Goal: Task Accomplishment & Management: Manage account settings

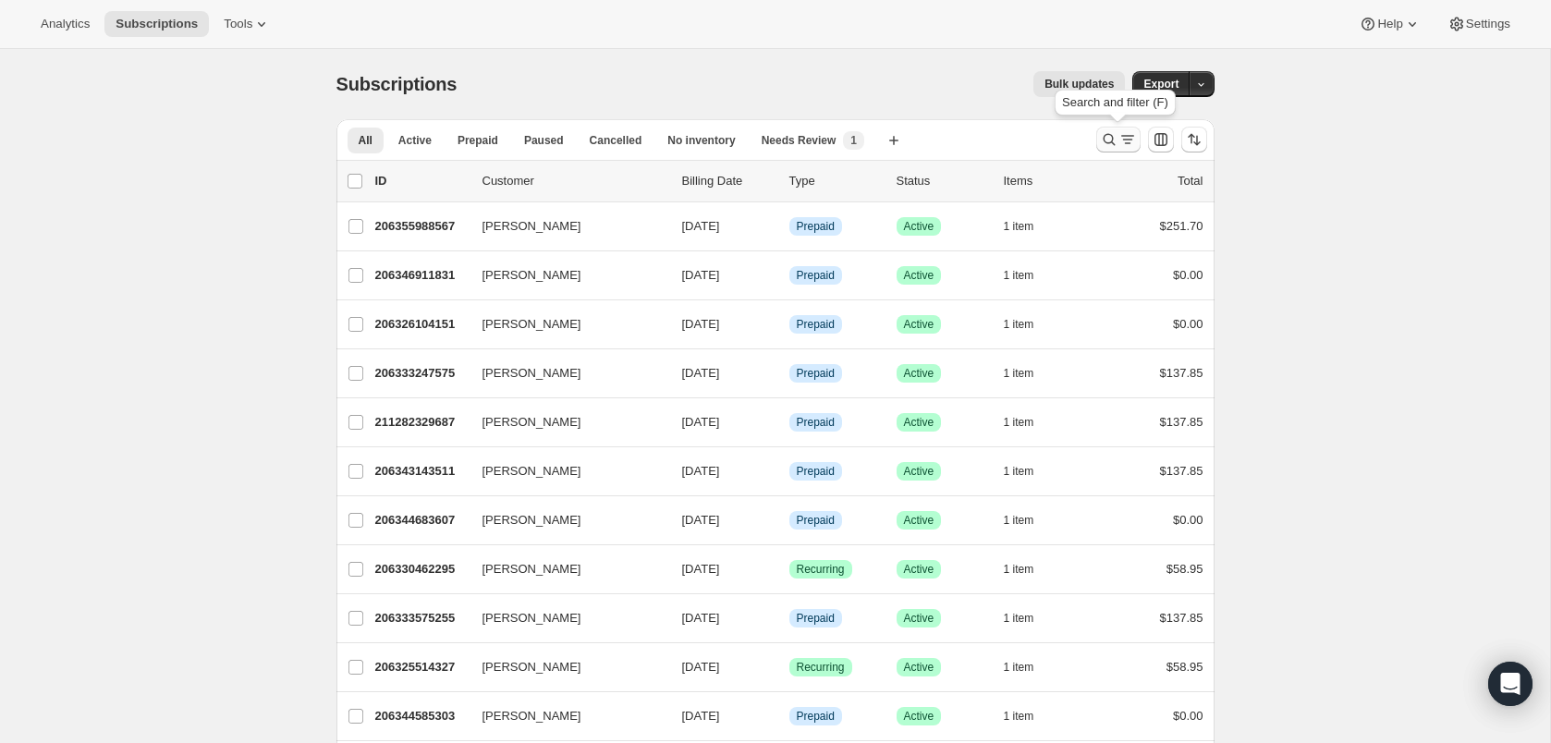
click at [1119, 128] on button "Search and filter results" at bounding box center [1118, 140] width 44 height 26
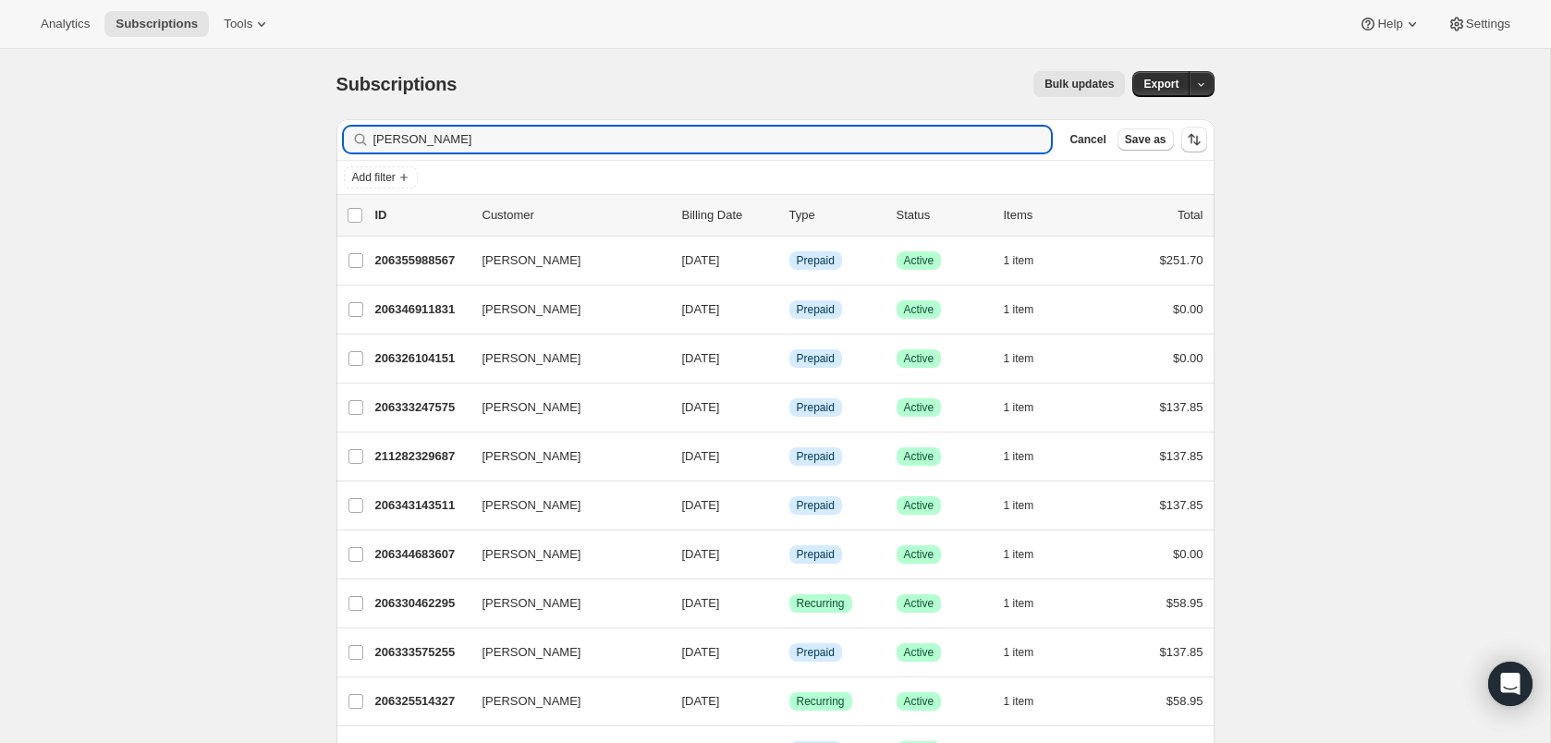
type input "[PERSON_NAME]"
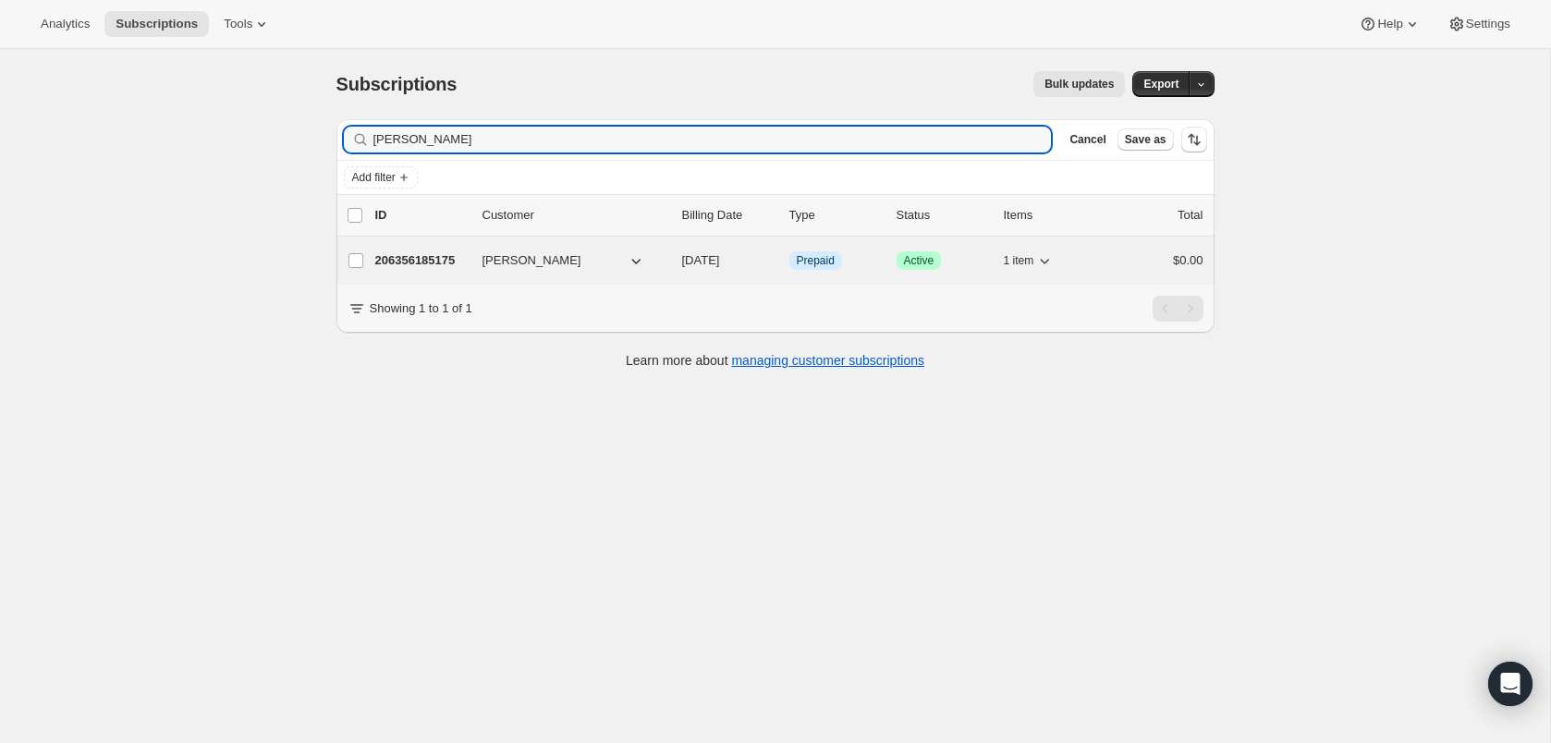
click at [443, 262] on p "206356185175" at bounding box center [421, 260] width 92 height 18
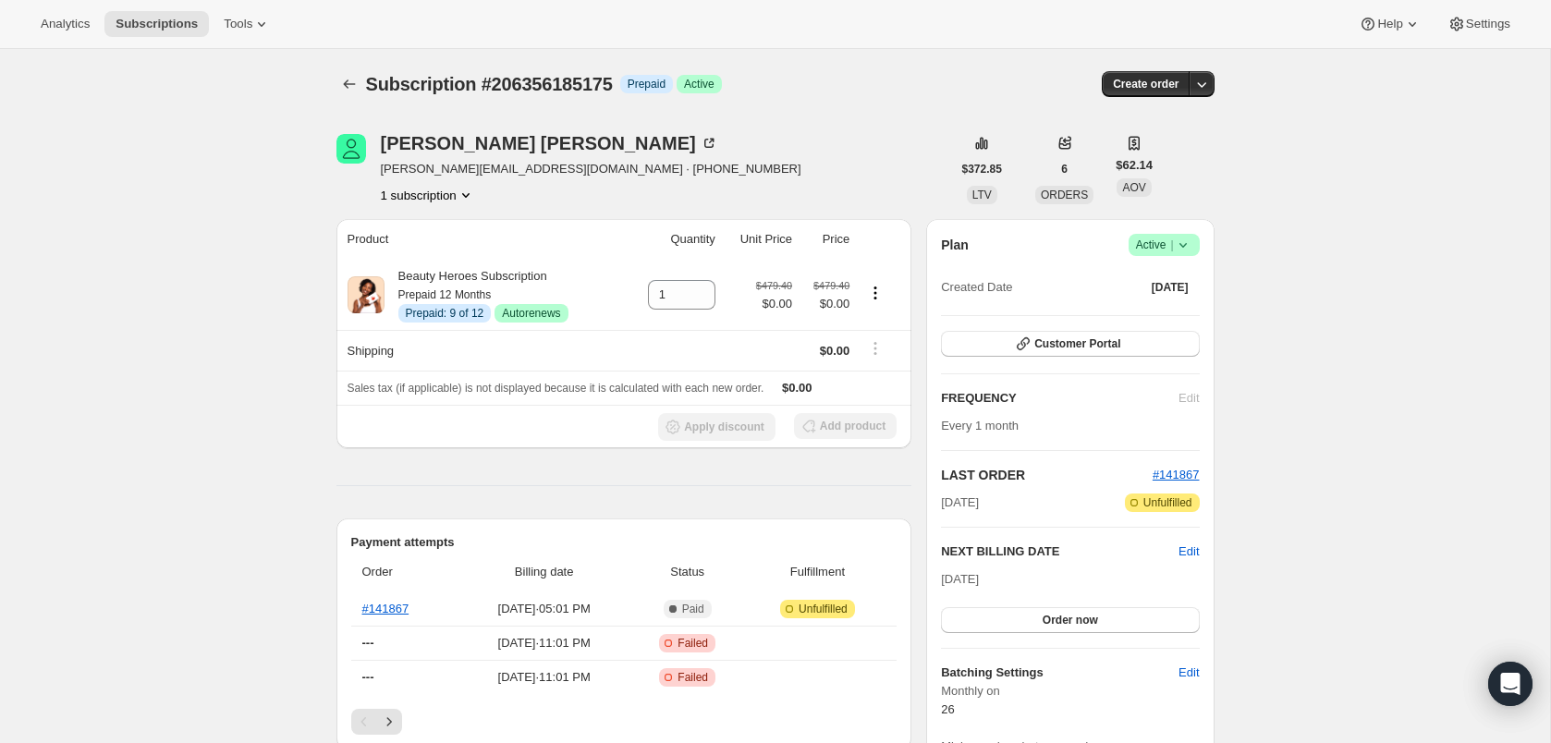
click at [1042, 329] on div "Plan Success Active | Created Date [DATE] Customer Portal FREQUENCY Edit Every …" at bounding box center [1070, 504] width 258 height 541
click at [1057, 344] on span "Customer Portal" at bounding box center [1077, 343] width 86 height 15
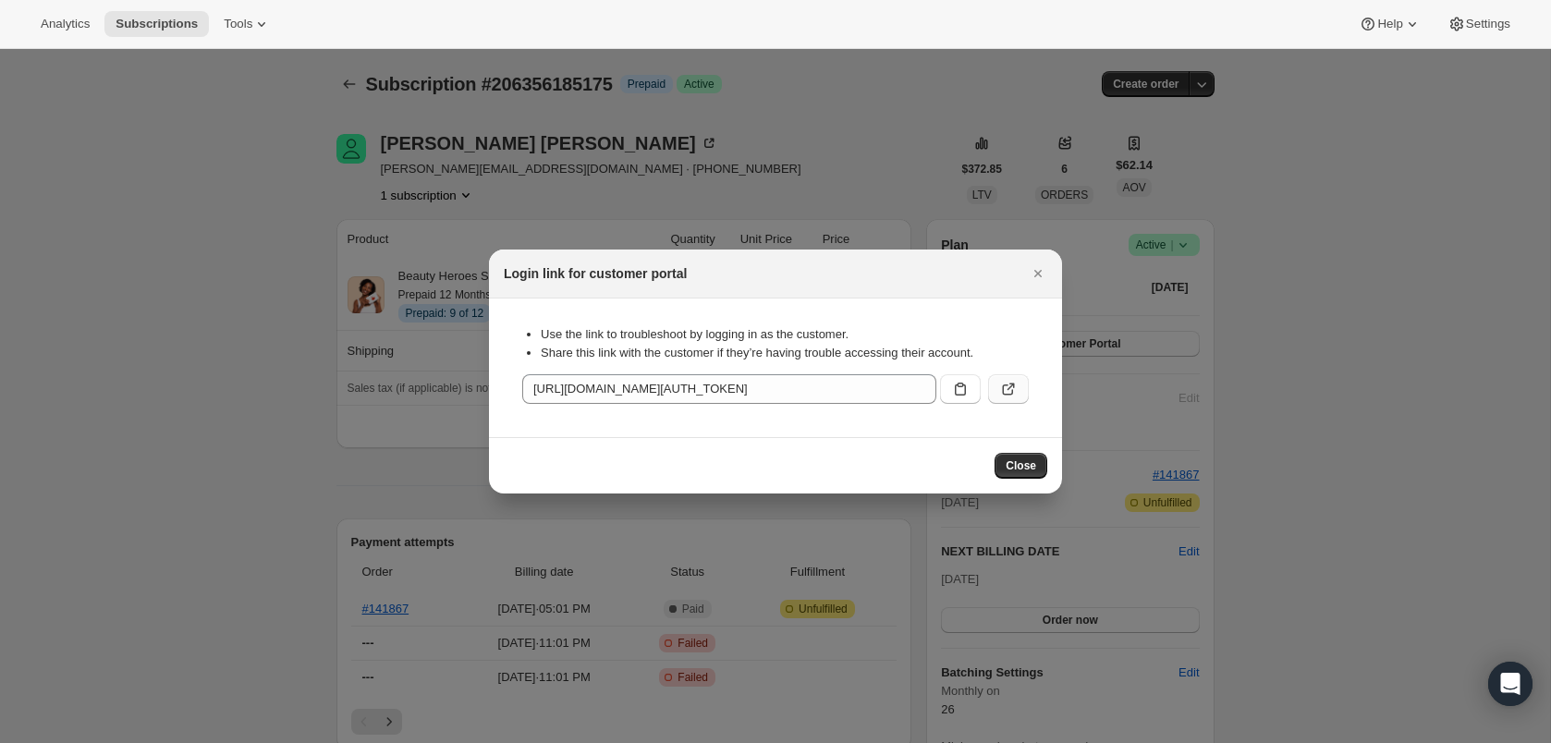
click at [1013, 392] on icon ":rca:" at bounding box center [1008, 389] width 18 height 18
click at [1039, 278] on icon "Close" at bounding box center [1038, 273] width 18 height 18
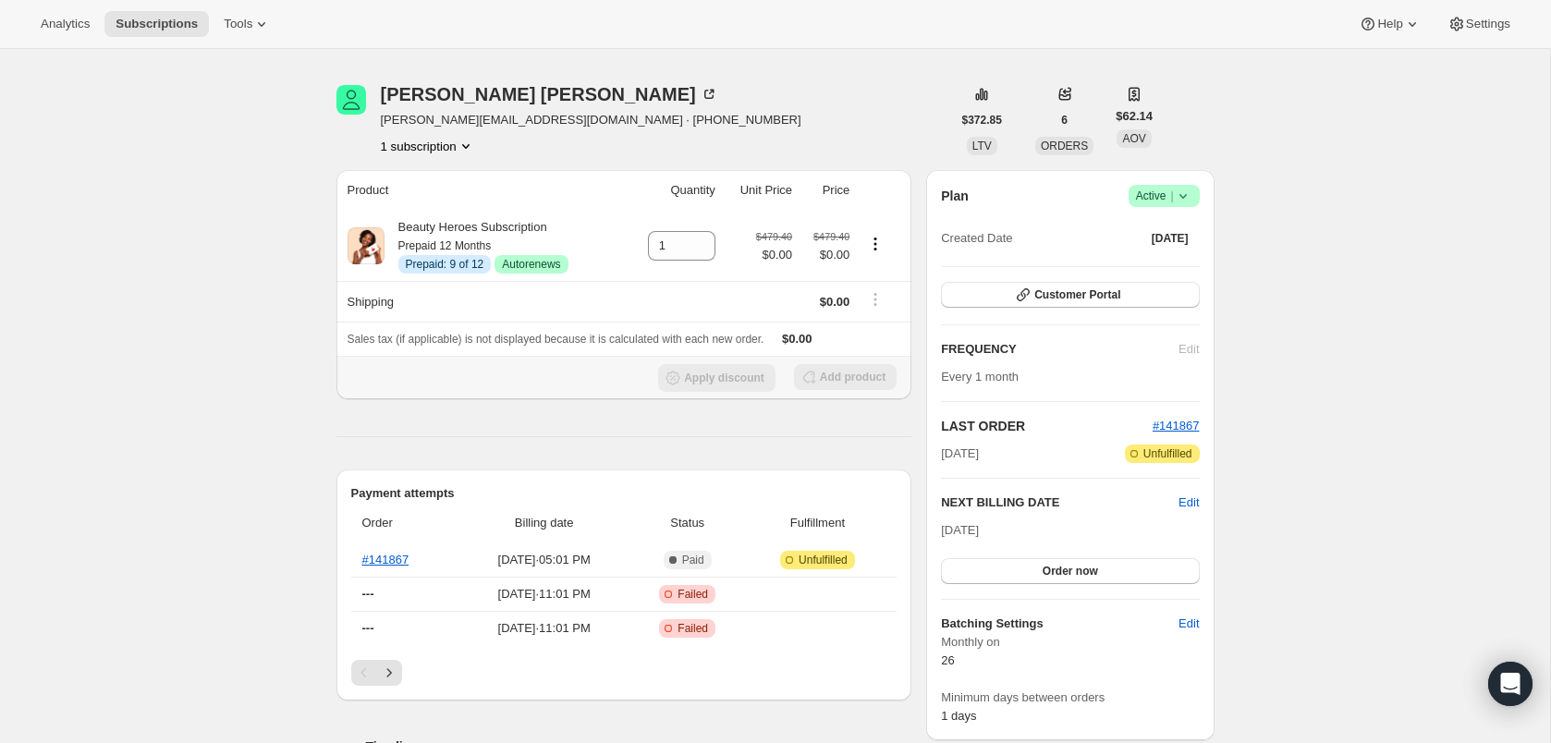
scroll to position [58, 0]
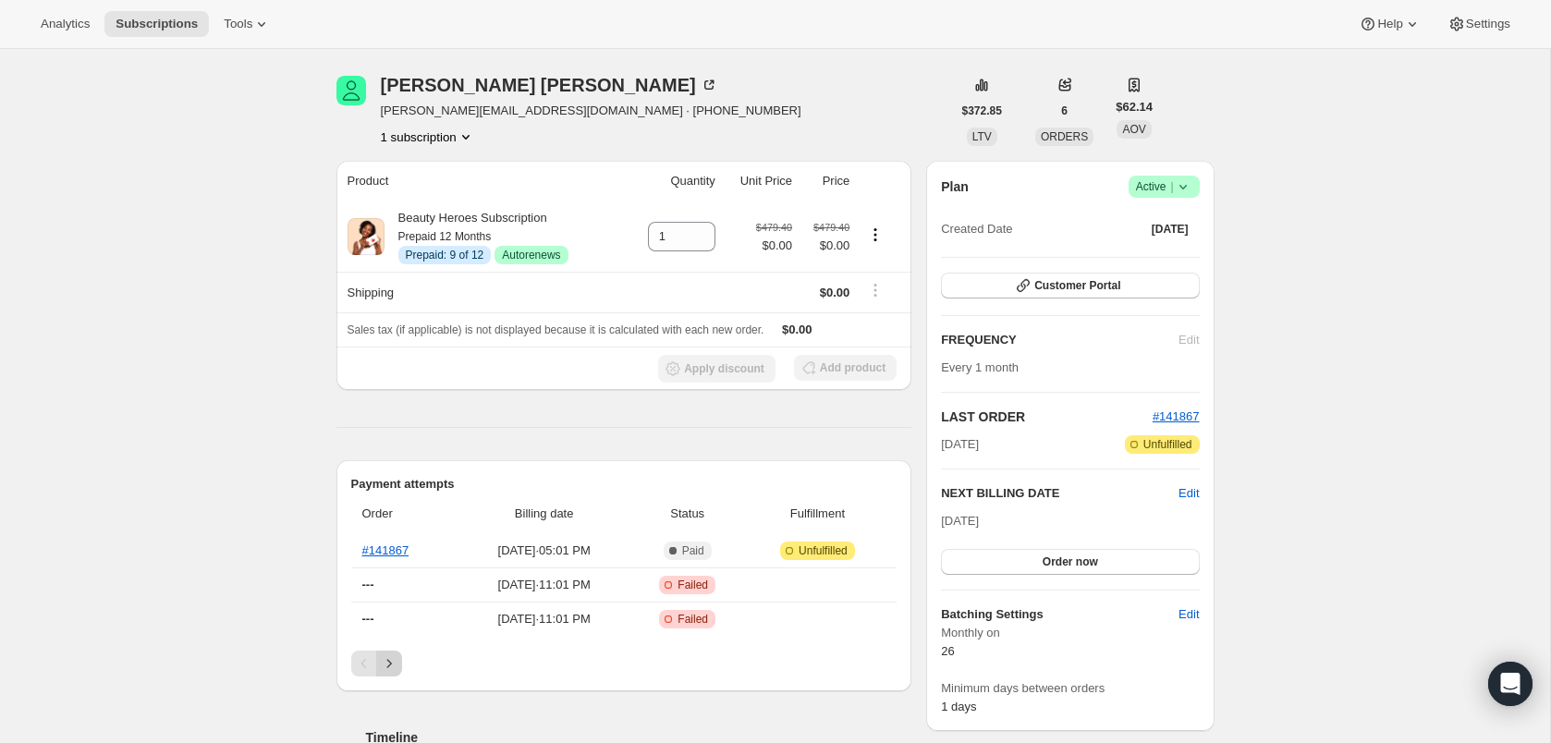
click at [390, 657] on icon "Next" at bounding box center [389, 663] width 18 height 18
click at [348, 673] on div "Payment attempts Order Billing date Status Fulfillment --- [DATE] · 11:00 PM Cr…" at bounding box center [624, 575] width 576 height 231
click at [352, 670] on button "Previous" at bounding box center [364, 664] width 26 height 26
click at [352, 670] on div "Pagination" at bounding box center [364, 664] width 26 height 26
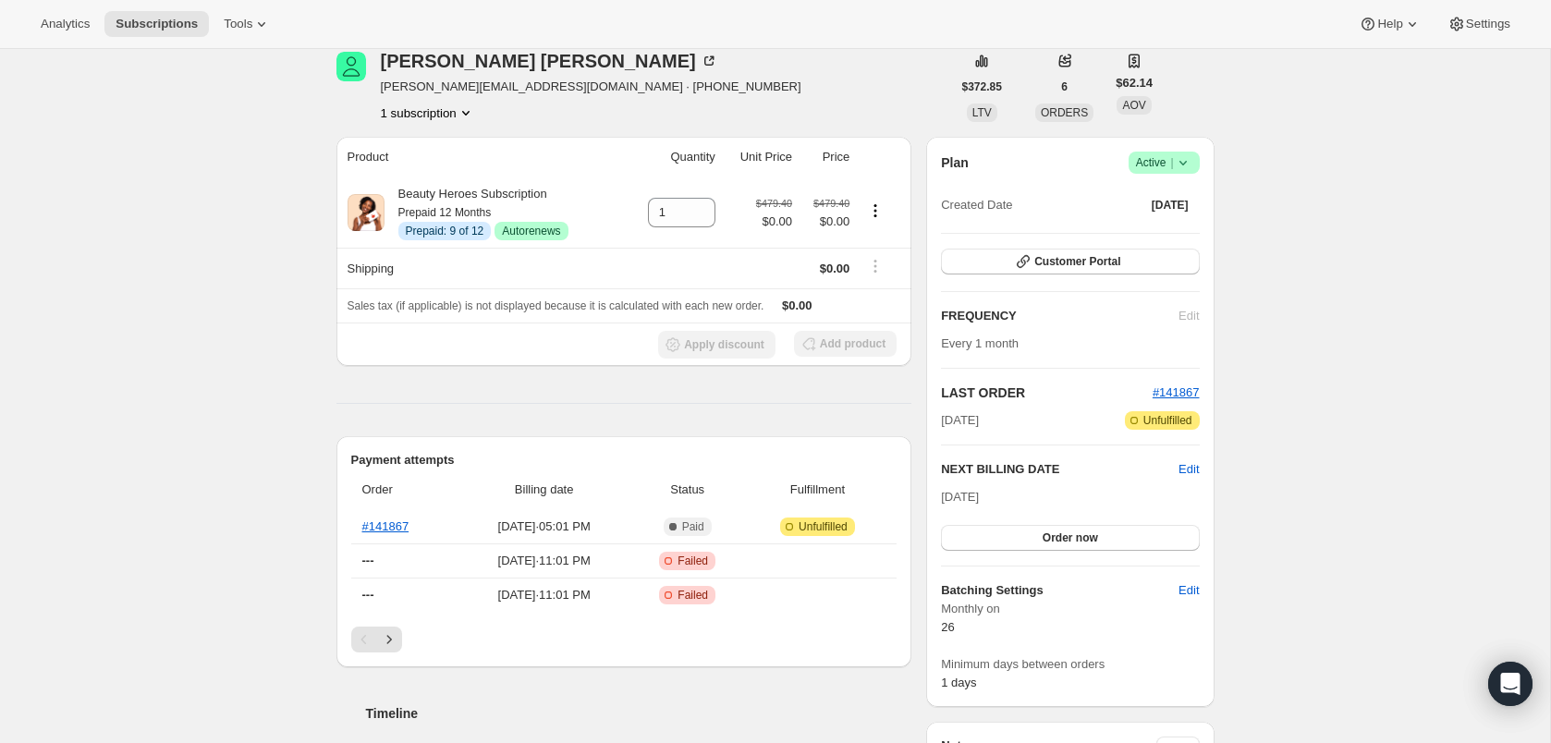
scroll to position [80, 0]
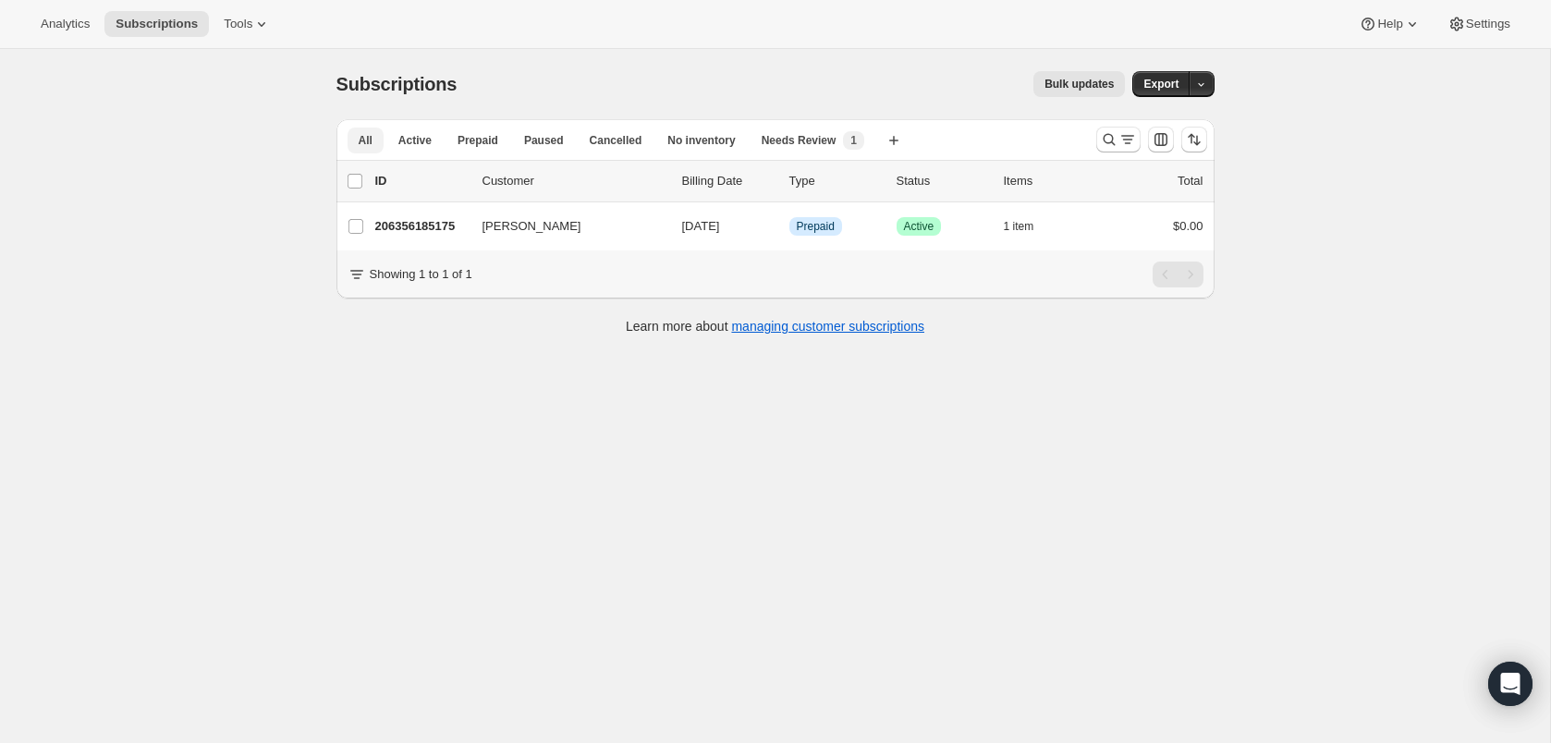
click at [348, 138] on button "All" at bounding box center [366, 141] width 36 height 26
click at [1125, 129] on button "Search and filter results" at bounding box center [1118, 140] width 44 height 26
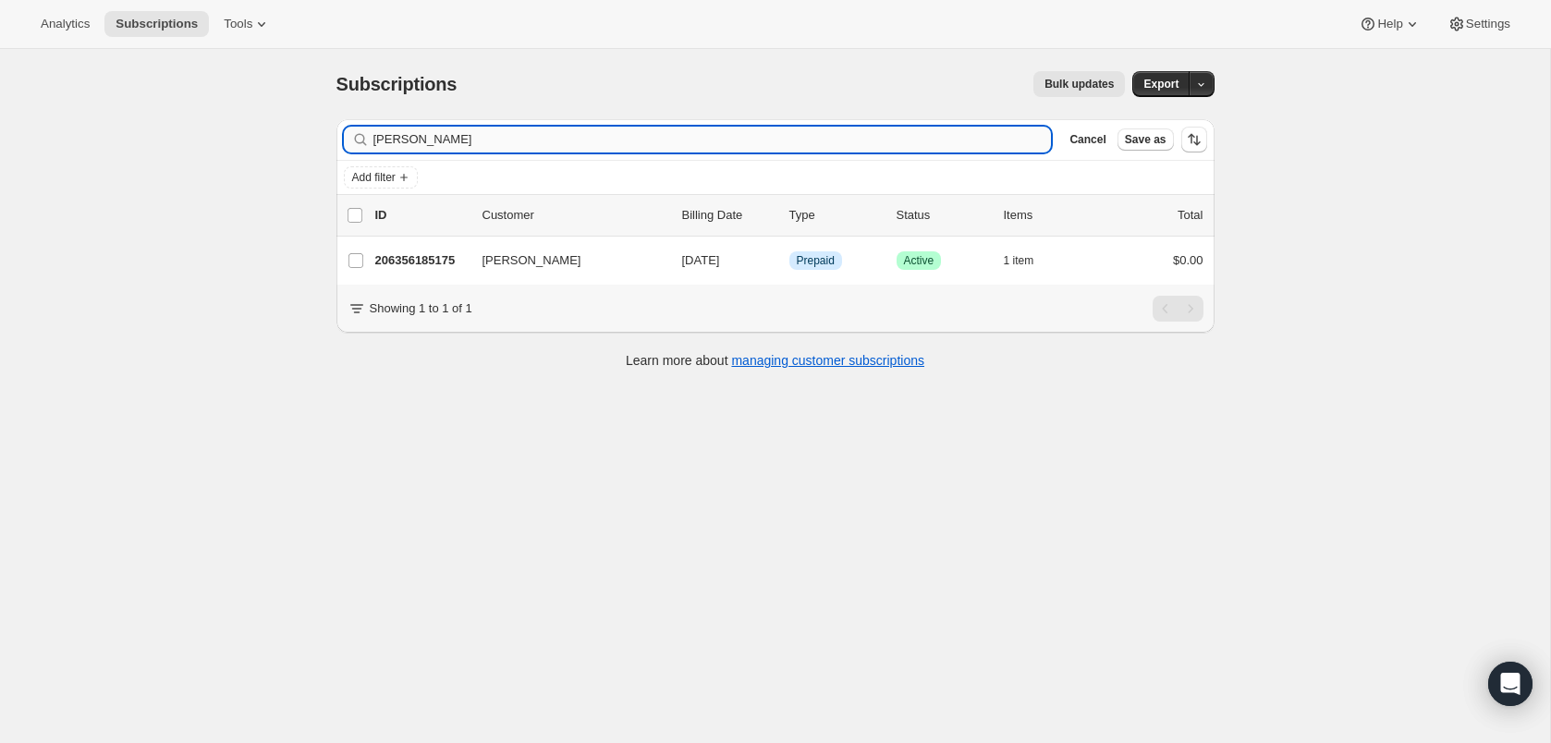
click at [947, 142] on input "[PERSON_NAME]" at bounding box center [712, 140] width 678 height 26
type input "s"
type input "devon"
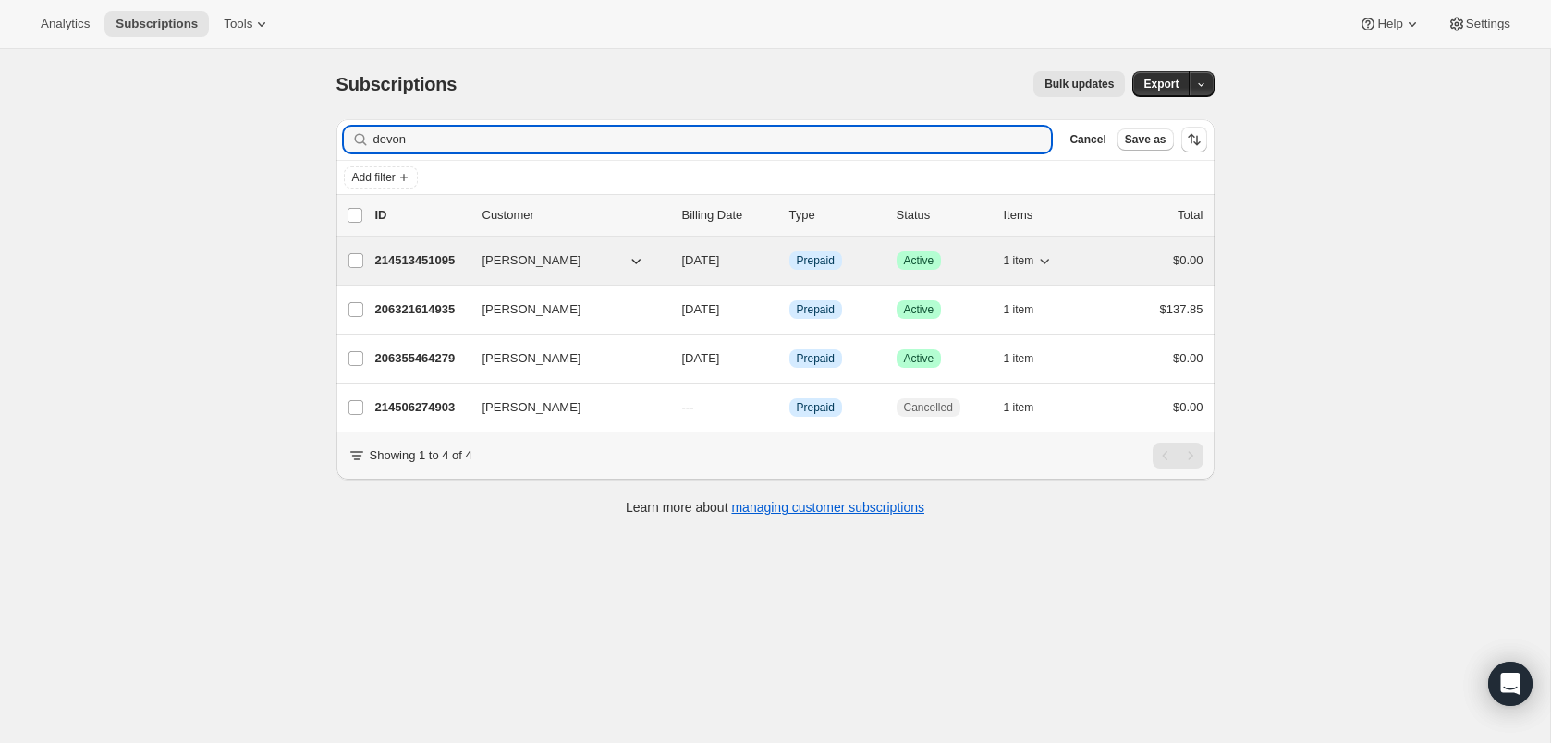
click at [544, 258] on span "Devon Amelia Stubbs" at bounding box center [531, 260] width 99 height 18
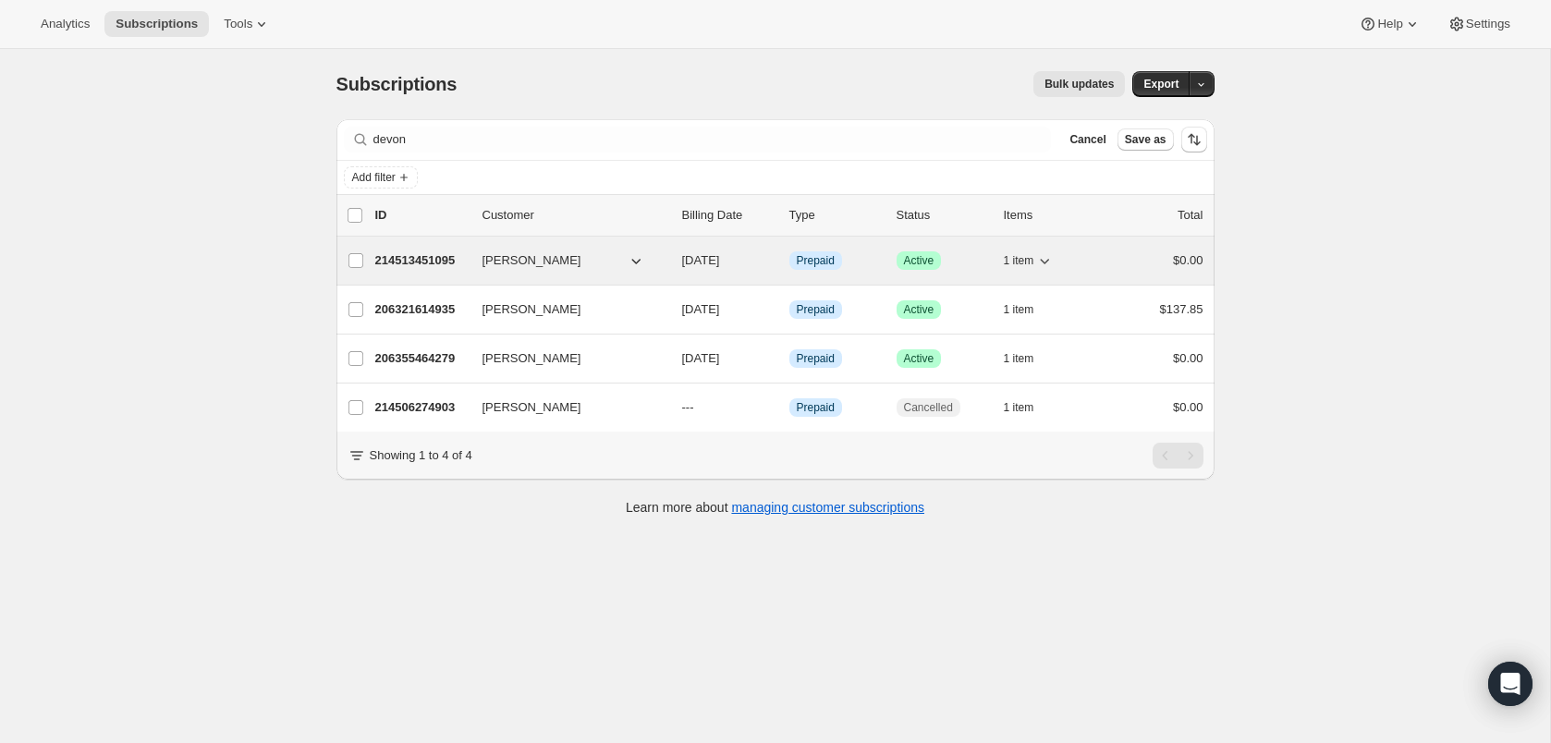
click at [562, 263] on span "Devon Amelia Stubbs" at bounding box center [531, 260] width 99 height 18
click at [418, 264] on p "214513451095" at bounding box center [421, 260] width 92 height 18
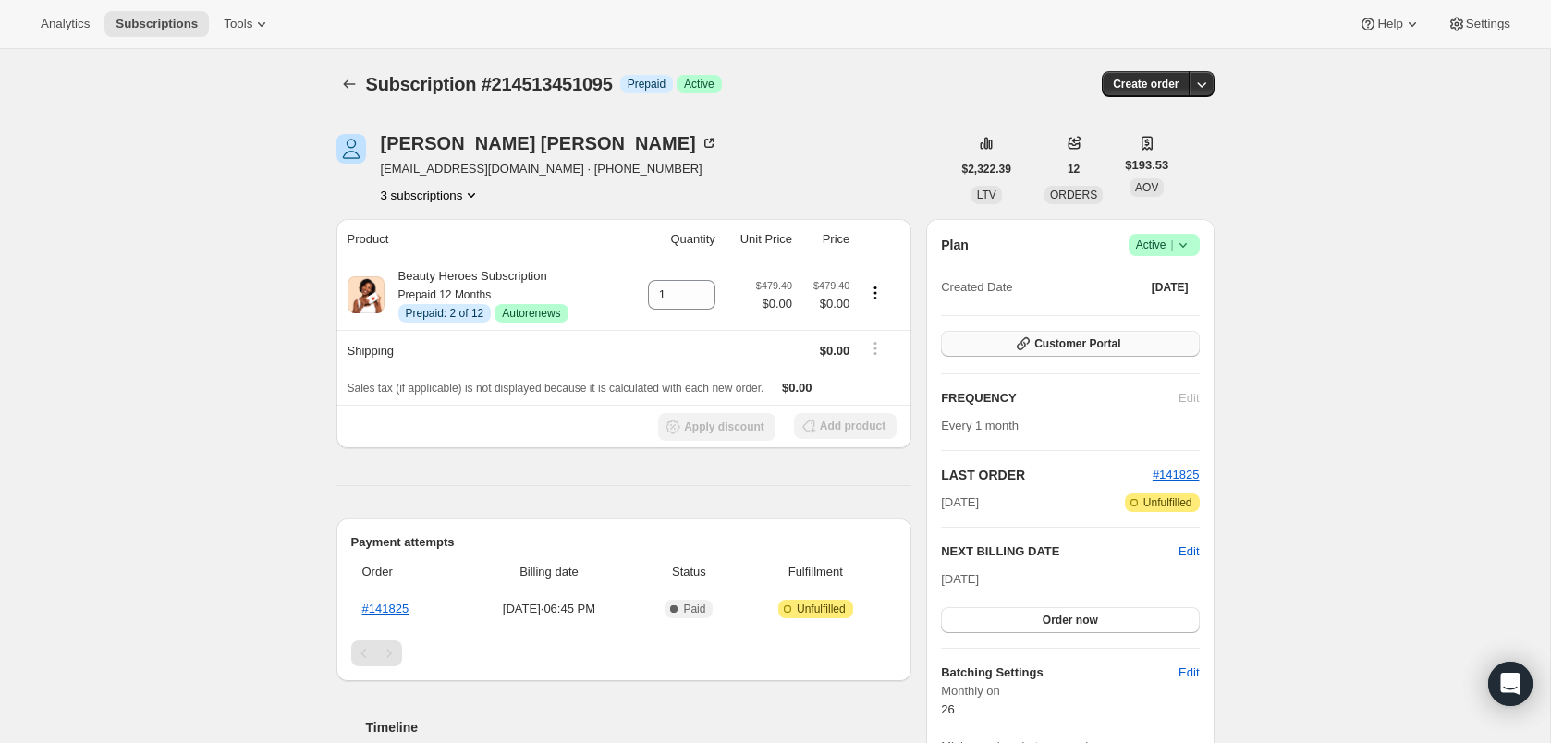
click at [1043, 355] on button "Customer Portal" at bounding box center [1070, 344] width 258 height 26
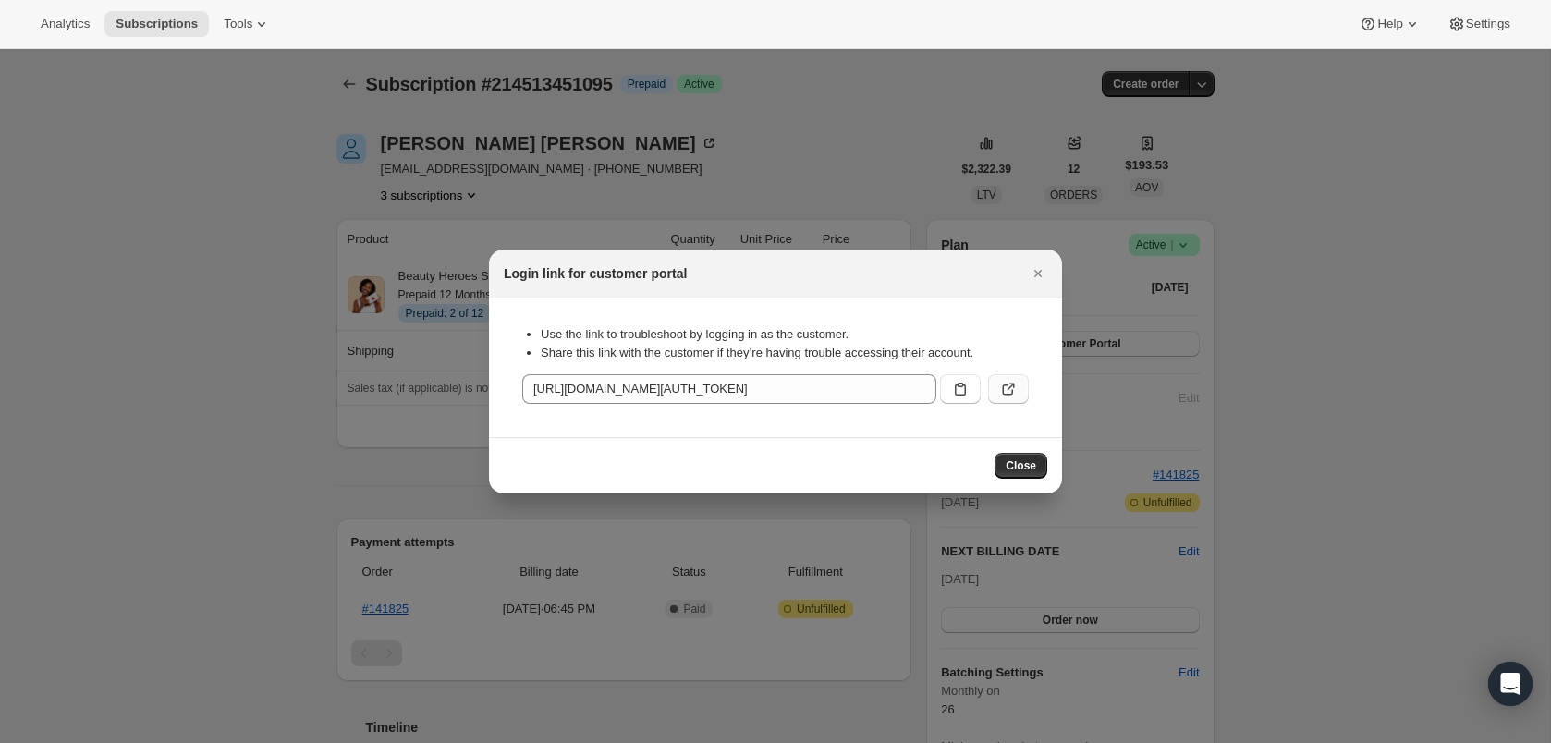
click at [1009, 400] on button ":r3m:" at bounding box center [1008, 389] width 41 height 30
click at [1032, 272] on icon "Close" at bounding box center [1038, 273] width 18 height 18
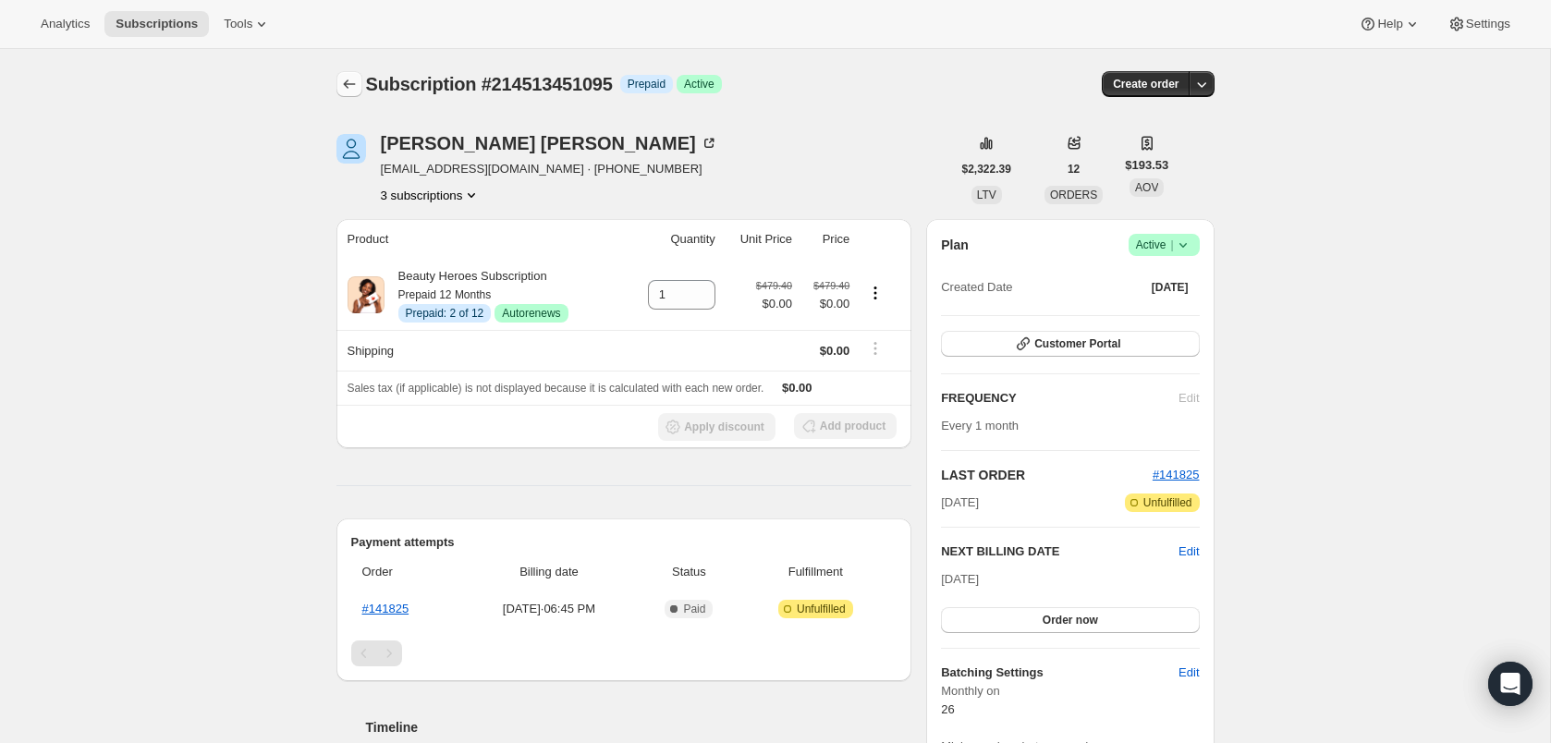
click at [346, 87] on icon "Subscriptions" at bounding box center [349, 83] width 12 height 9
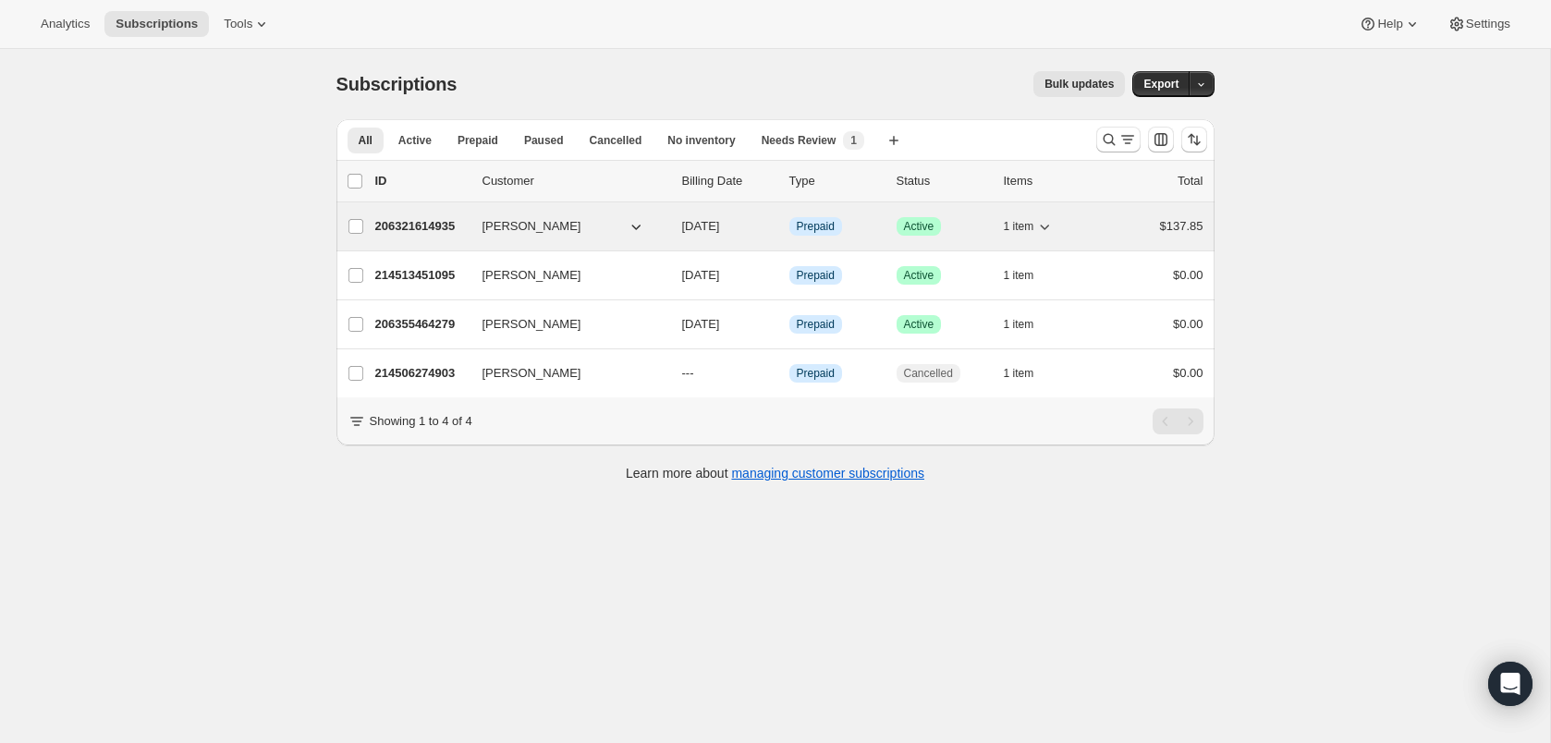
click at [520, 225] on span "Devon Croft" at bounding box center [531, 226] width 99 height 18
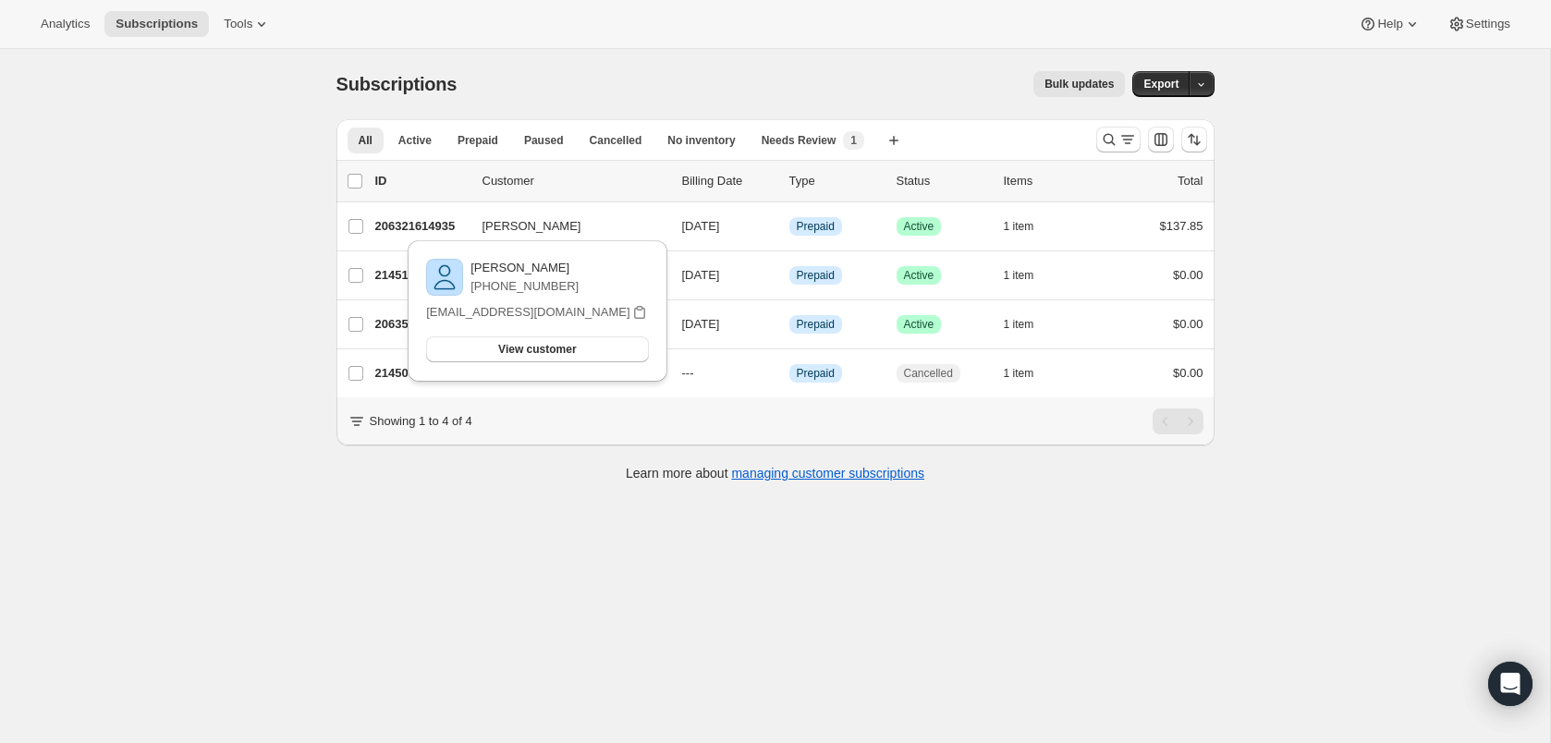
click at [424, 236] on div "Devon Croft +14155963471 devonccroft@gmail.com View customer Email devonccroft@…" at bounding box center [537, 316] width 274 height 161
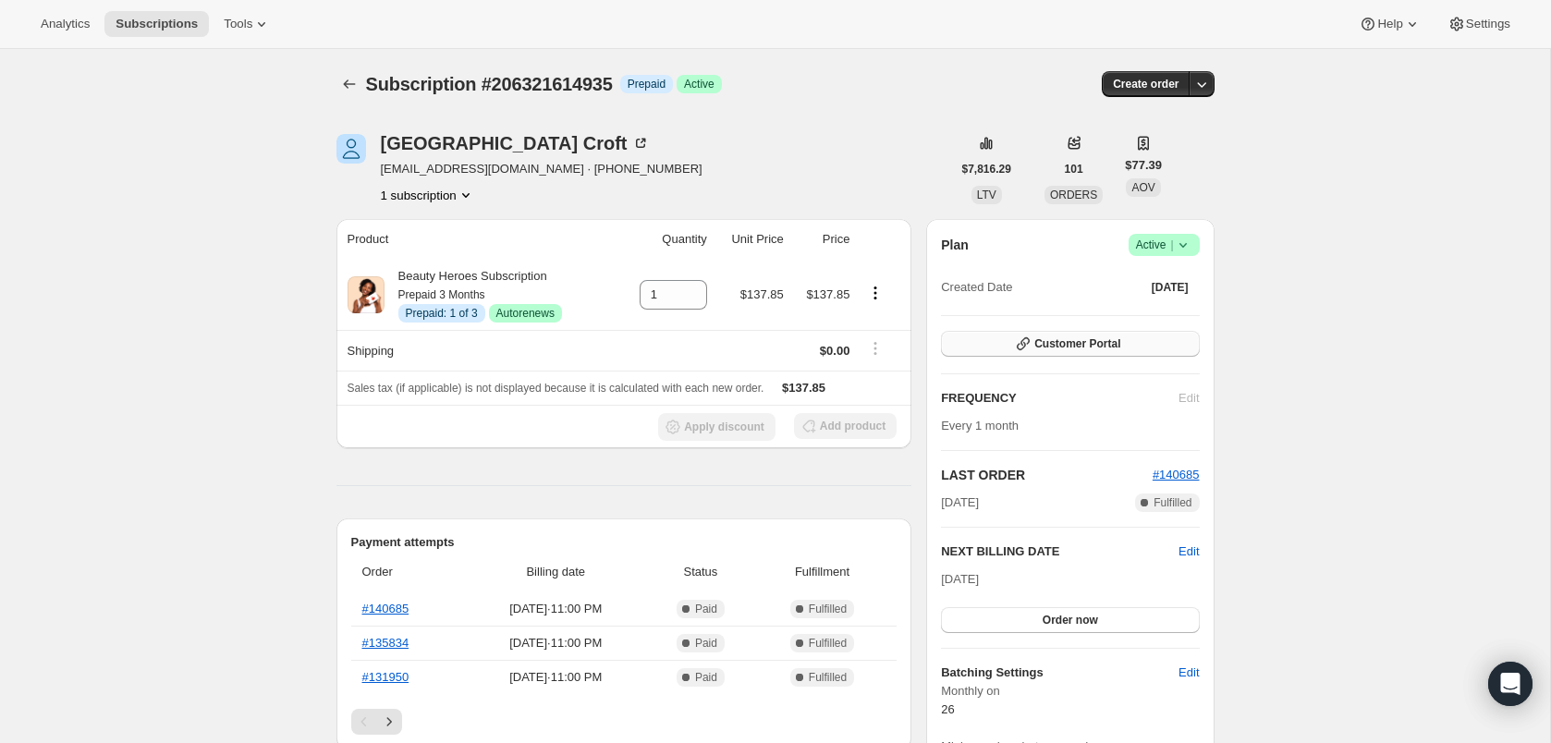
click at [1066, 336] on button "Customer Portal" at bounding box center [1070, 344] width 258 height 26
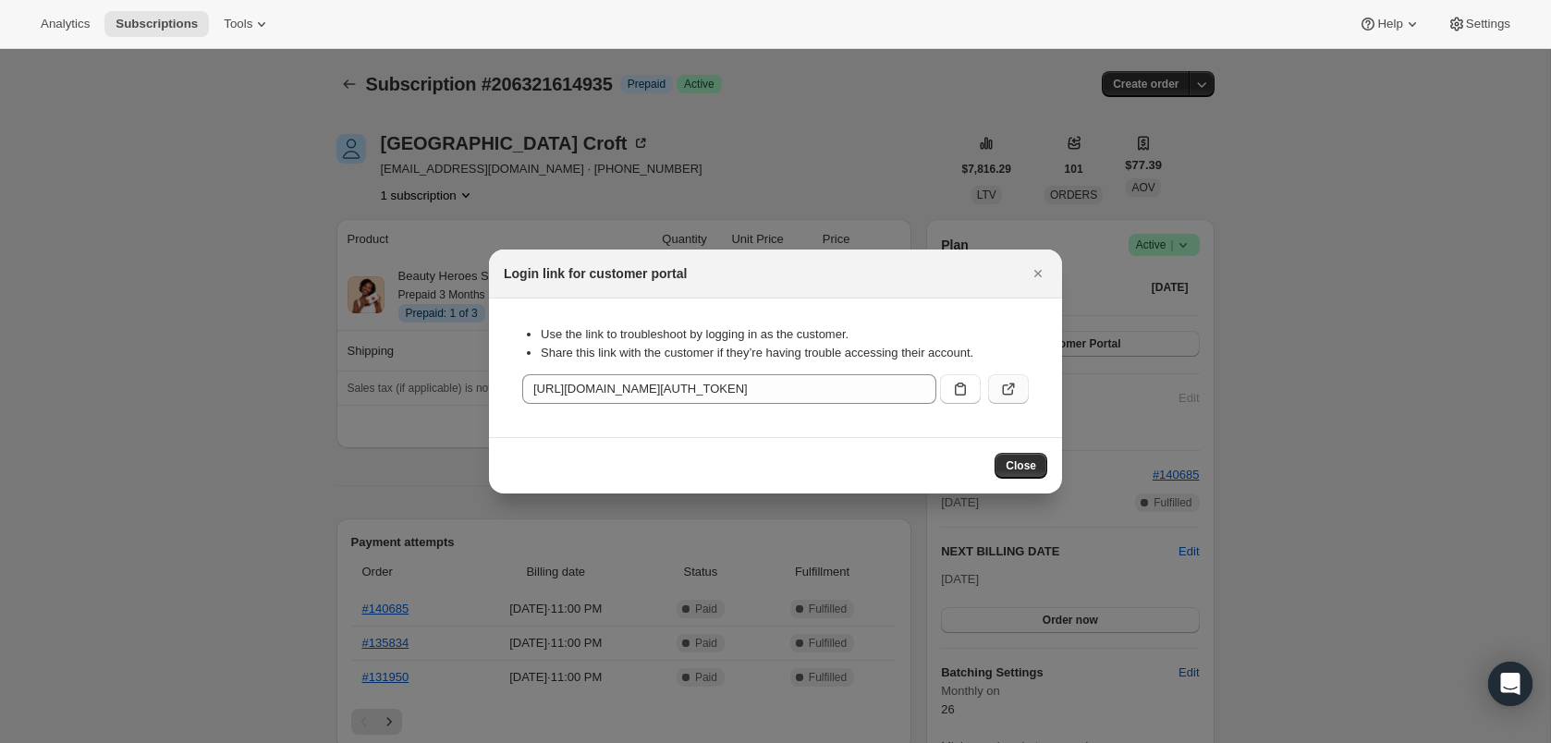
click at [1014, 394] on icon ":r7q:" at bounding box center [1008, 389] width 18 height 18
click at [348, 417] on div at bounding box center [775, 371] width 1551 height 743
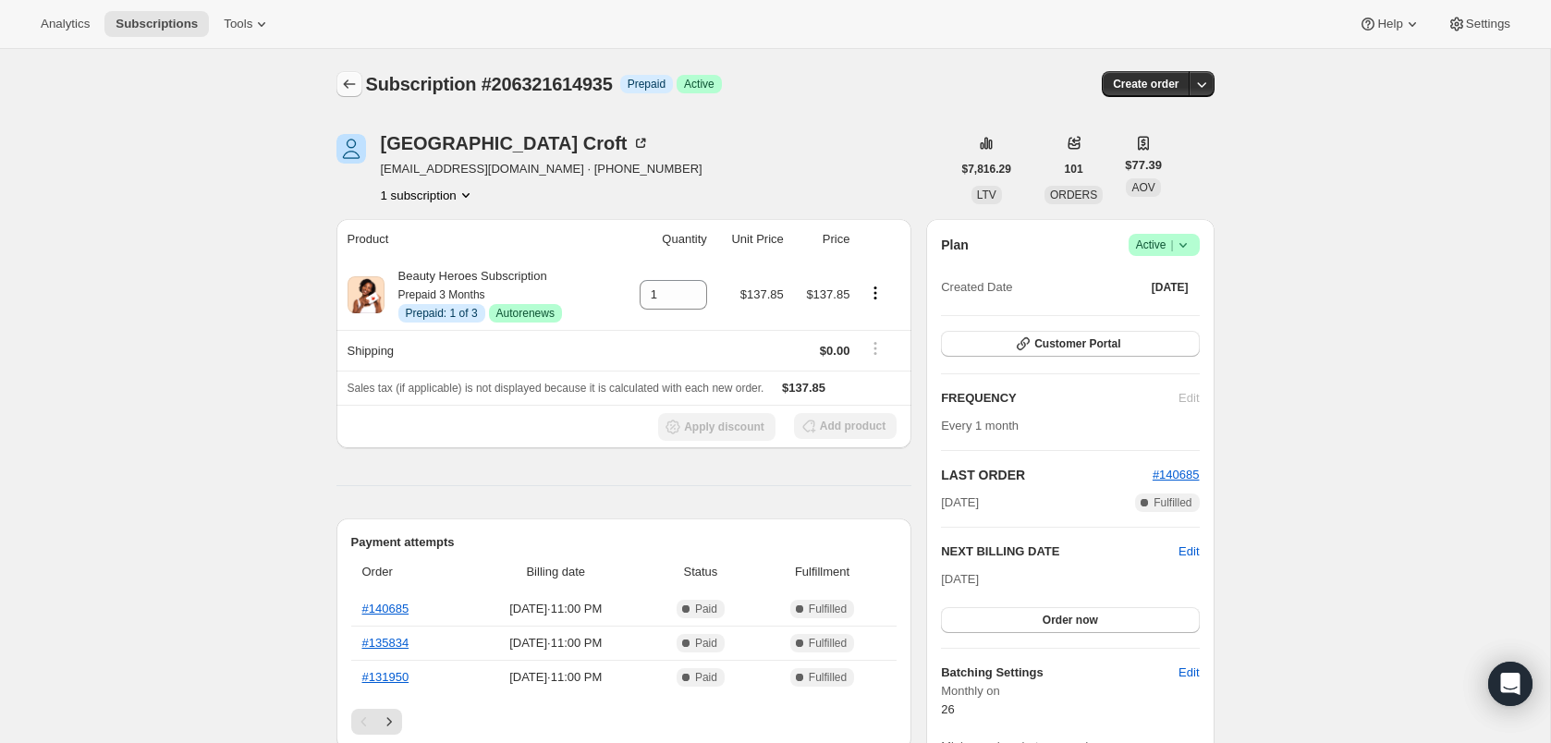
click at [347, 90] on icon "Subscriptions" at bounding box center [349, 84] width 18 height 18
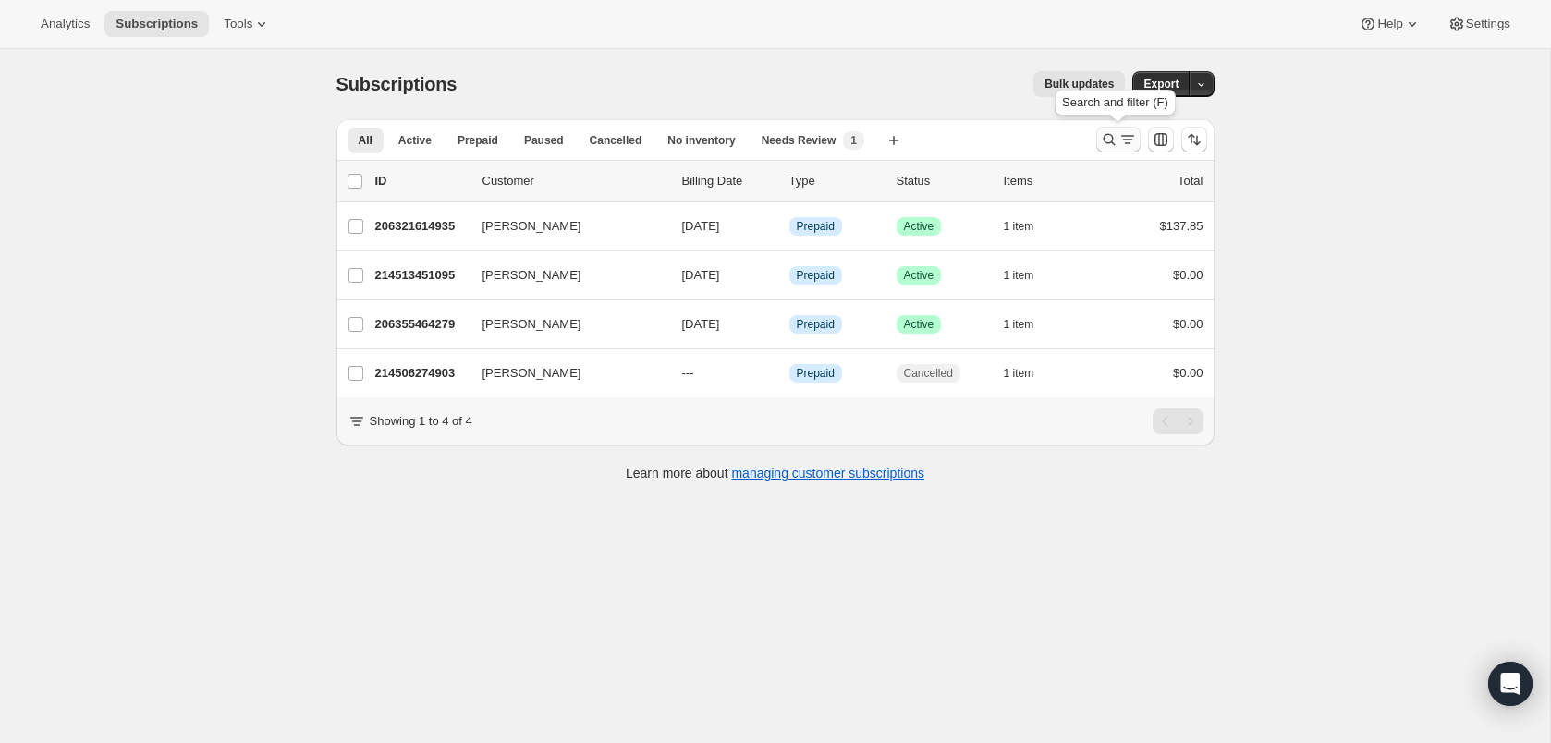
click at [1138, 140] on button "Search and filter results" at bounding box center [1118, 140] width 44 height 26
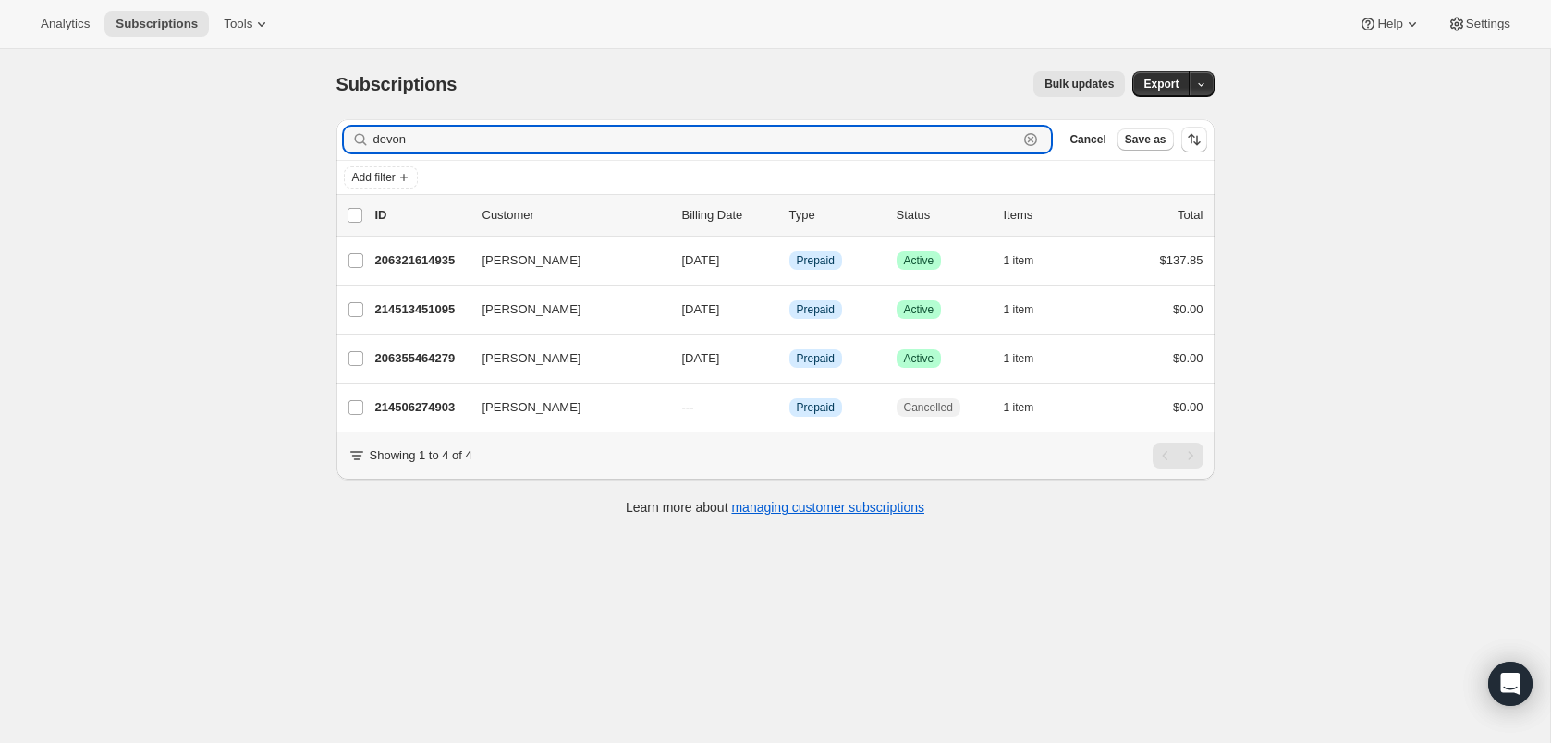
click at [1028, 138] on icon "button" at bounding box center [1031, 140] width 6 height 6
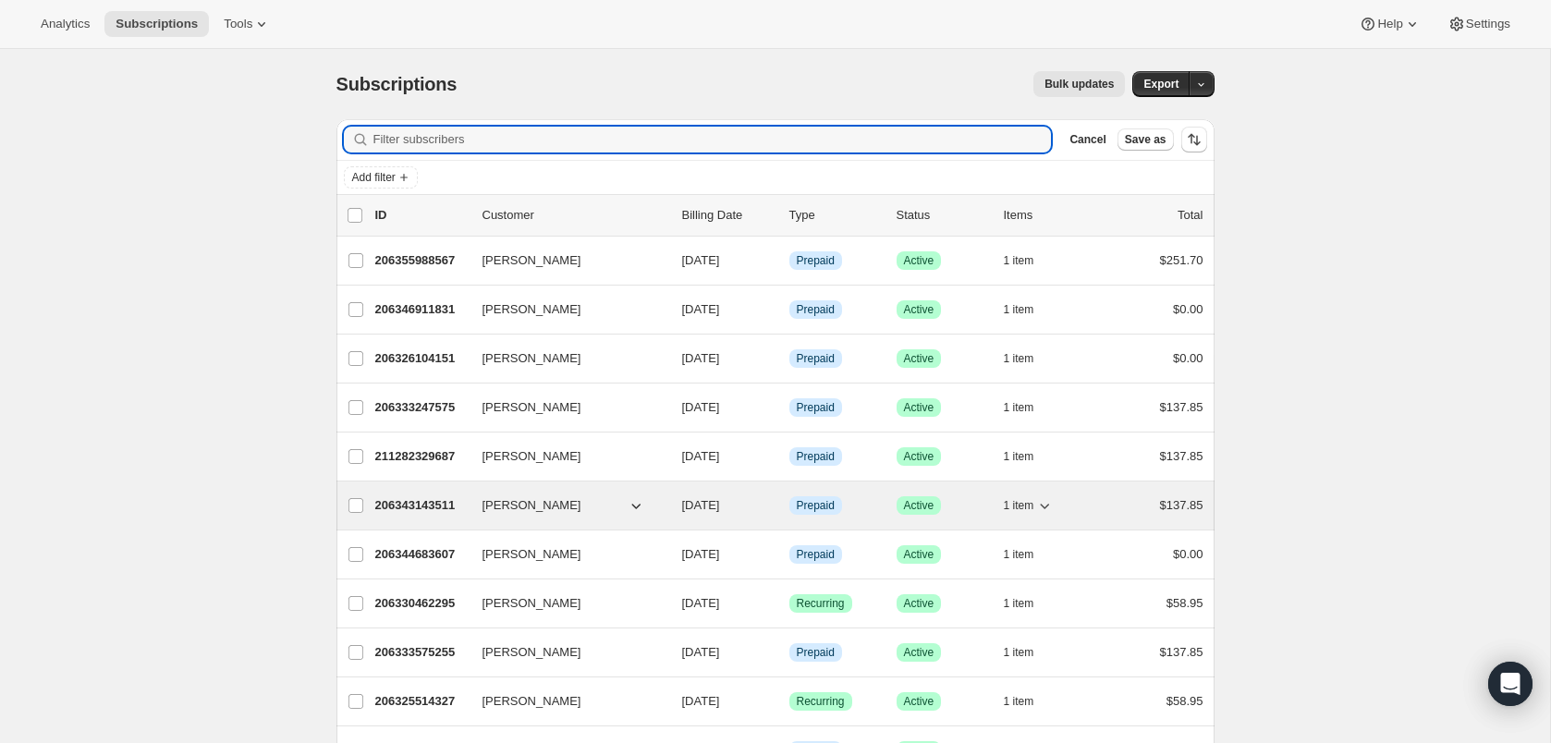
click at [581, 517] on div "206343143511 Alicia Walters 09/26/2025 Info Prepaid Success Active 1 item $137.…" at bounding box center [789, 506] width 828 height 26
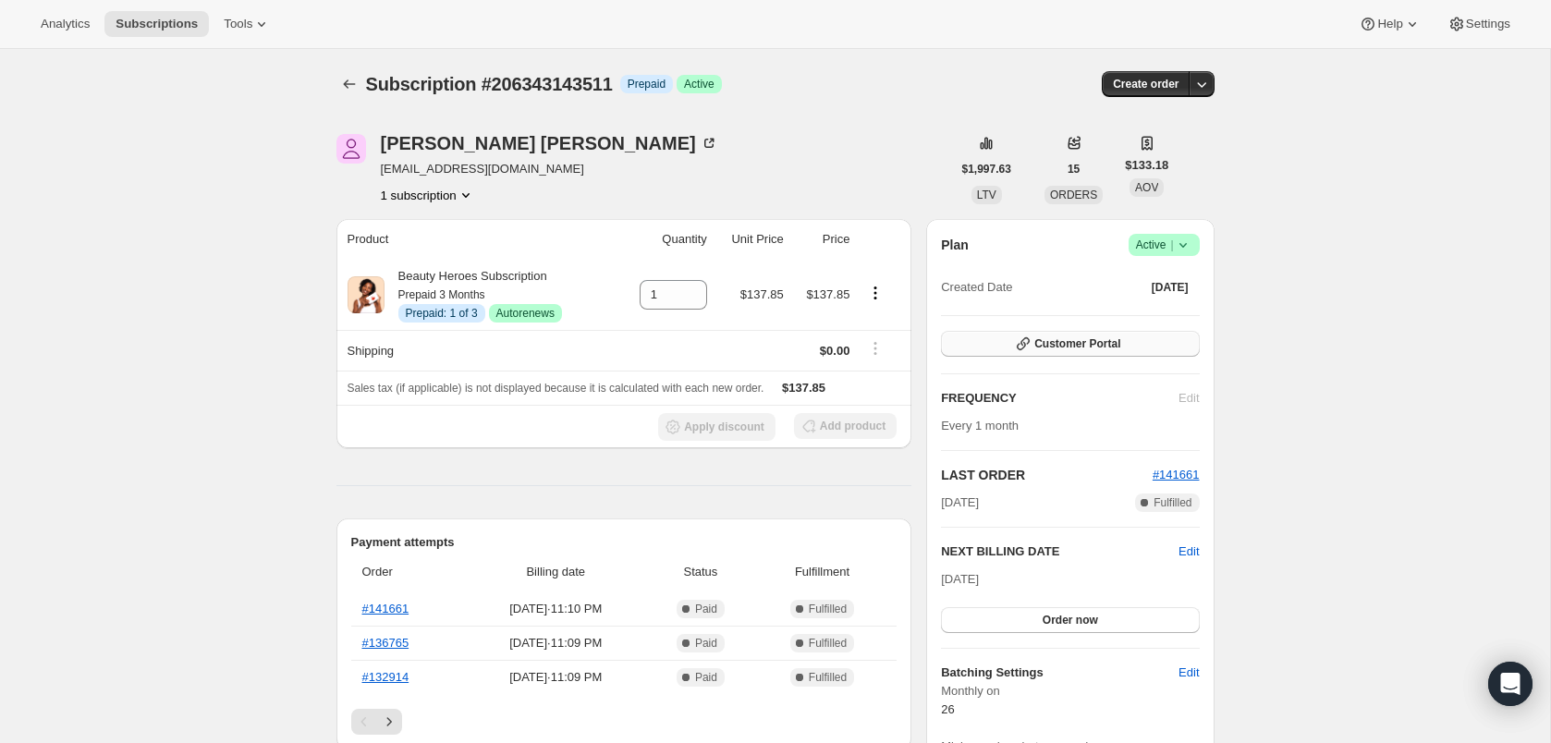
click at [1107, 342] on span "Customer Portal" at bounding box center [1077, 343] width 86 height 15
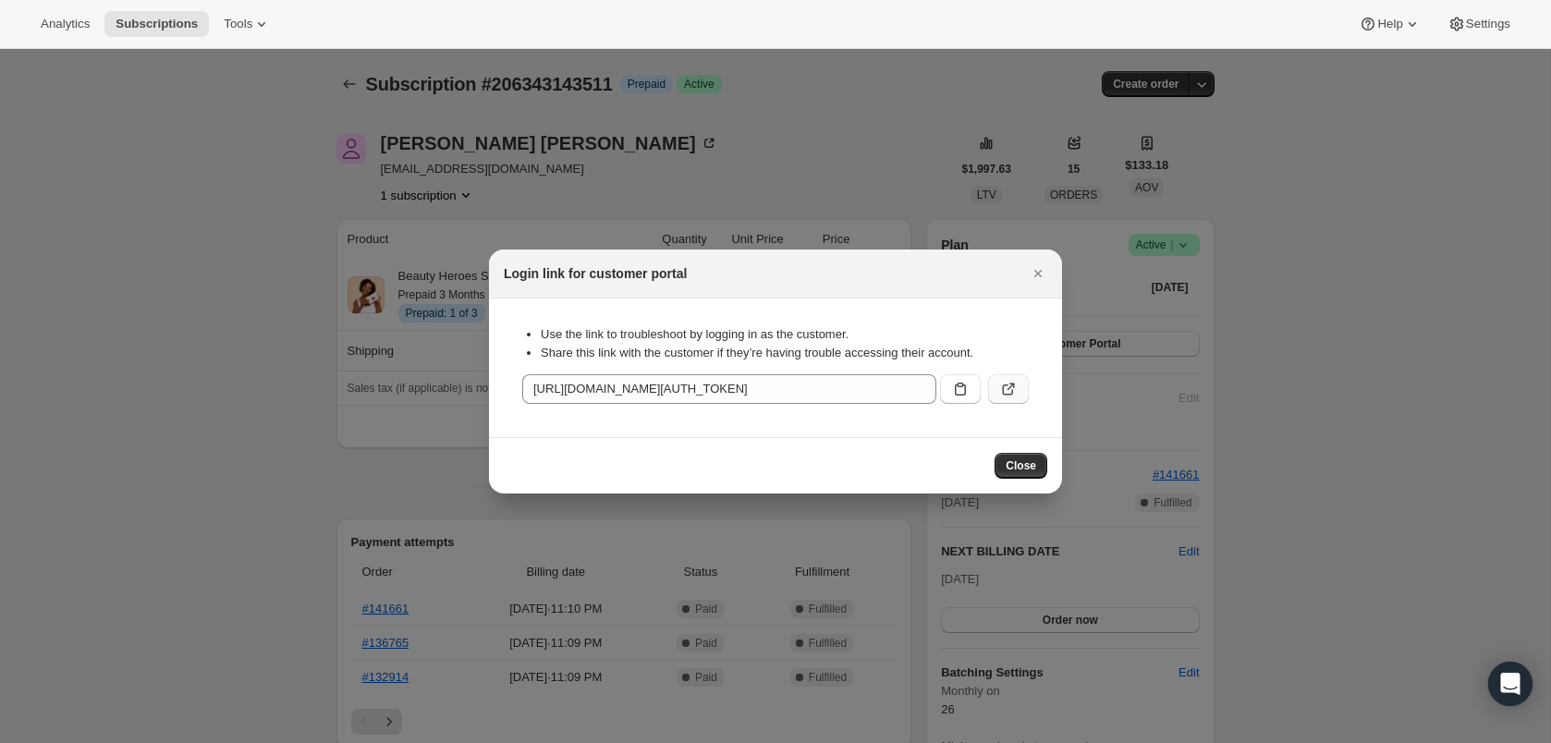
click at [1012, 384] on icon ":rkn:" at bounding box center [1010, 387] width 7 height 7
click at [1040, 263] on button "Close" at bounding box center [1038, 274] width 26 height 26
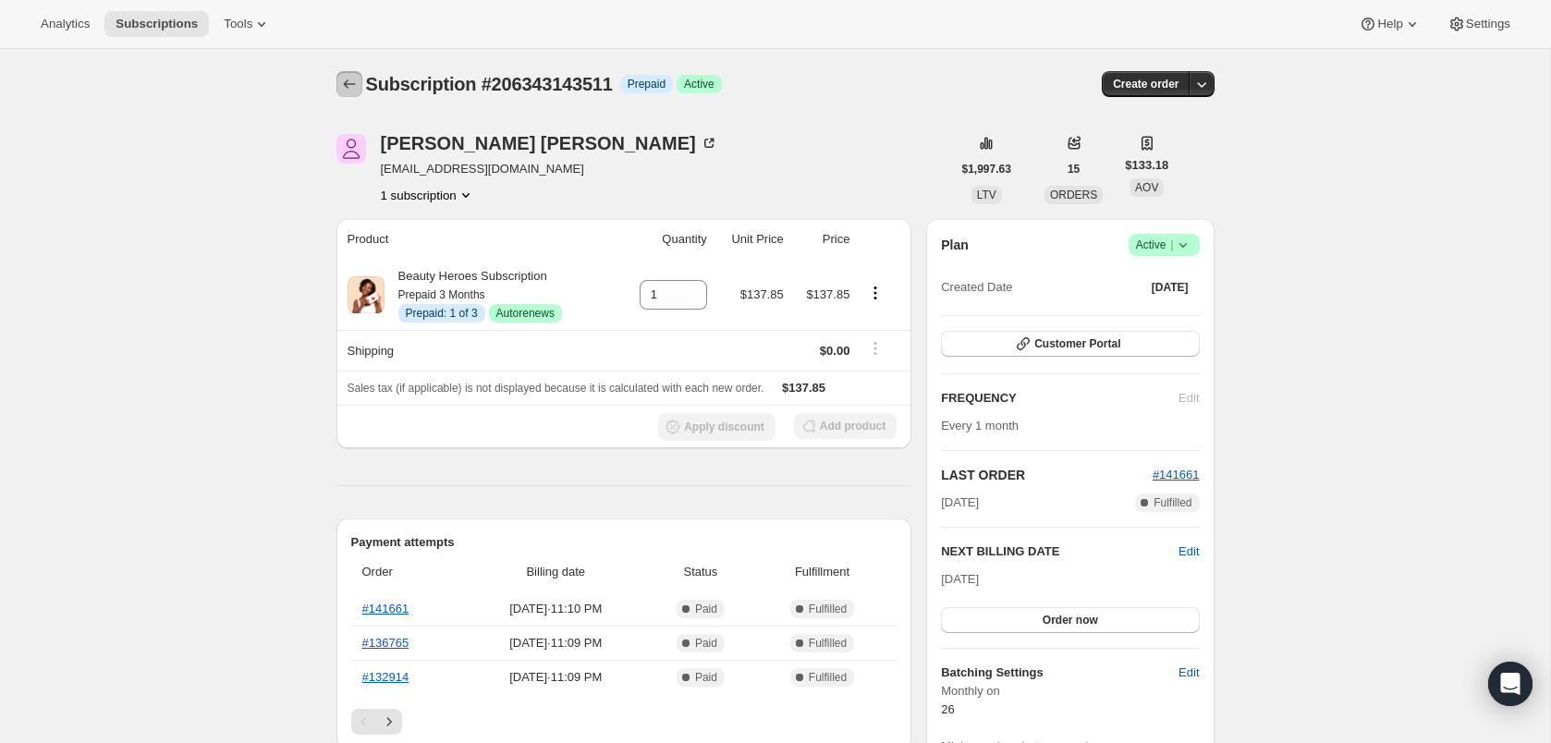
click at [349, 91] on icon "Subscriptions" at bounding box center [349, 84] width 18 height 18
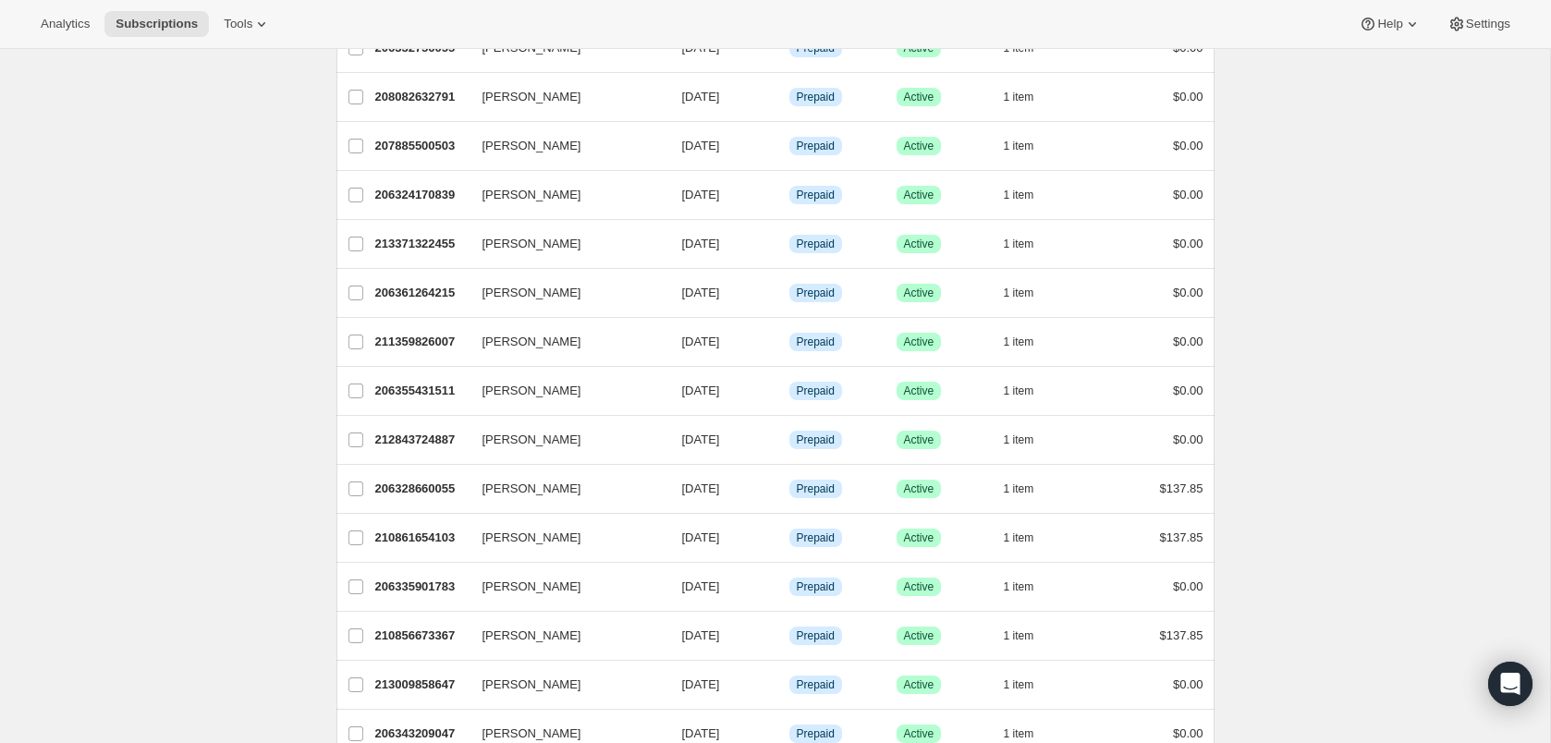
scroll to position [796, 0]
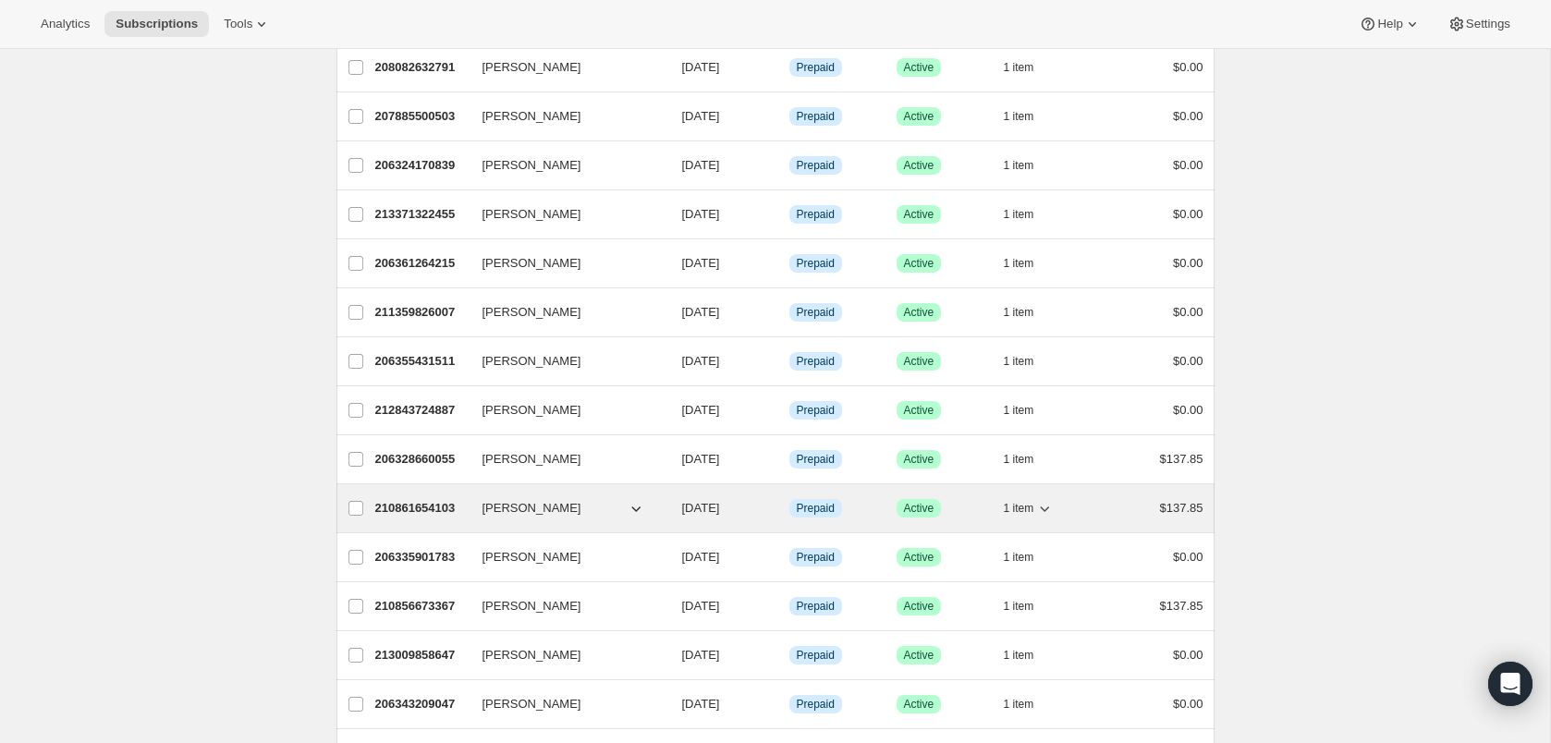
click at [545, 519] on div "210861654103 Melissa Brennan 09/26/2025 Info Prepaid Success Active 1 item $137…" at bounding box center [789, 508] width 828 height 26
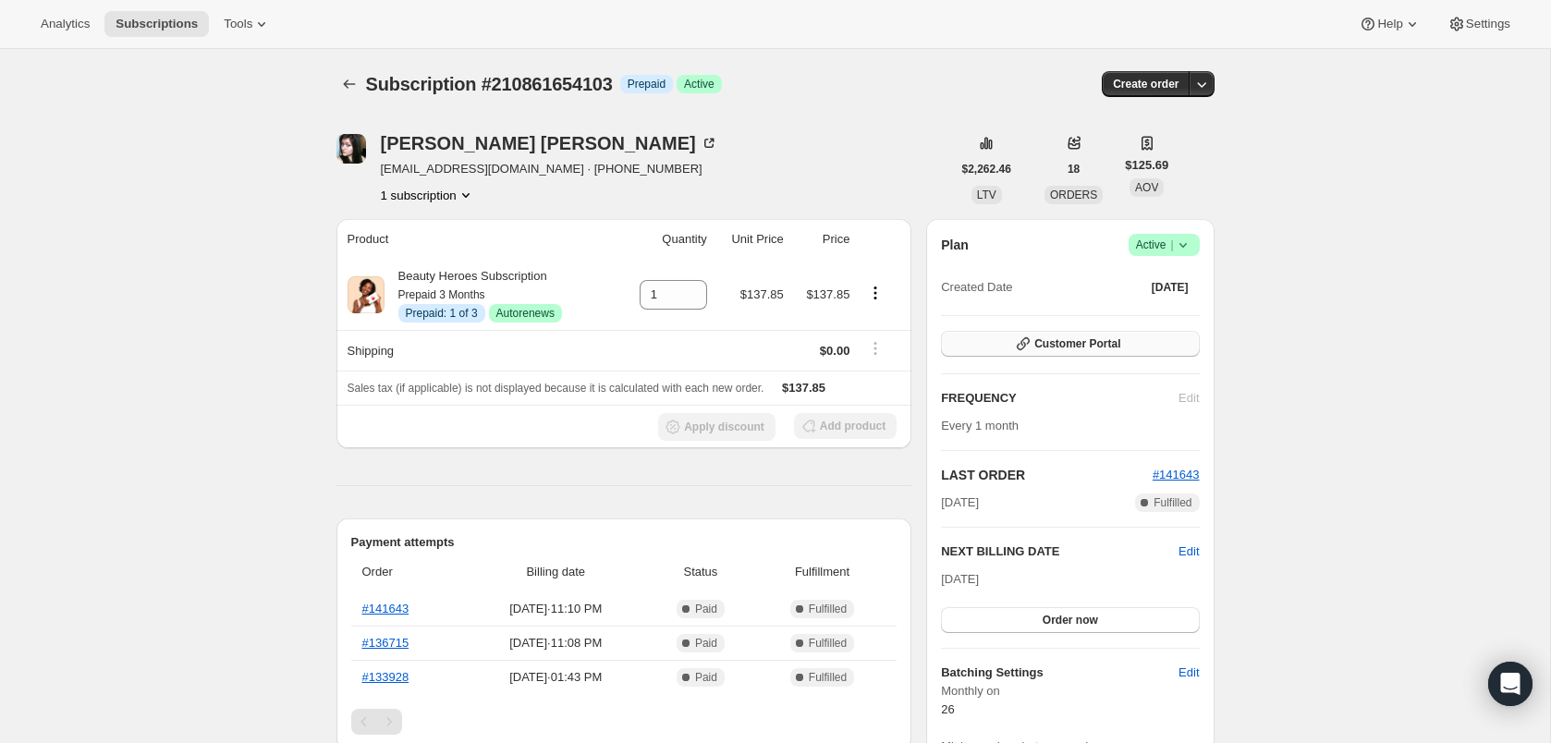
click at [1024, 346] on icon "button" at bounding box center [1023, 343] width 13 height 13
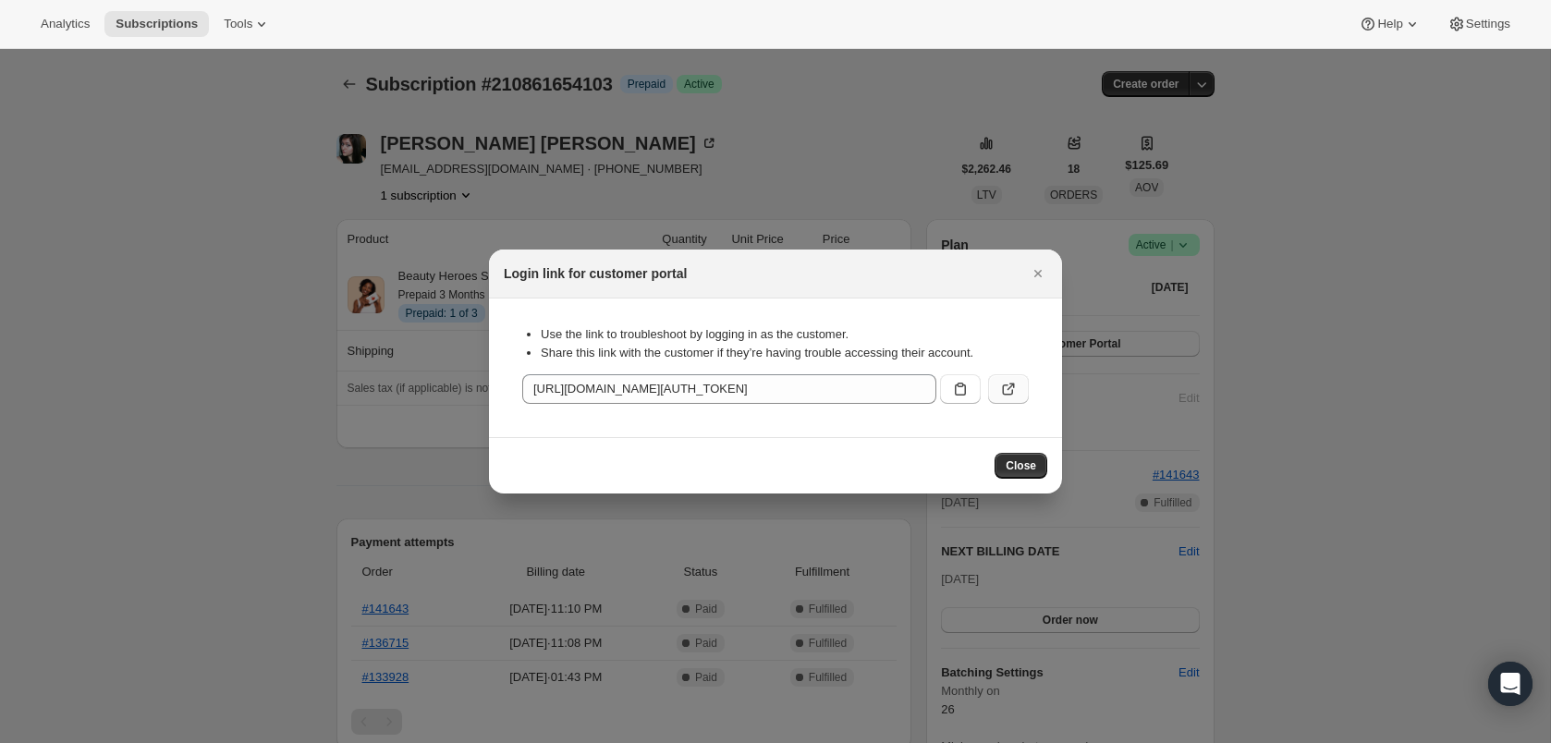
click at [1019, 385] on button ":r118:" at bounding box center [1008, 389] width 41 height 30
click at [1009, 392] on icon ":r118:" at bounding box center [1008, 389] width 18 height 18
click at [1047, 465] on div "Close" at bounding box center [775, 465] width 573 height 56
click at [1019, 467] on span "Close" at bounding box center [1021, 465] width 31 height 15
